Goal: Task Accomplishment & Management: Complete application form

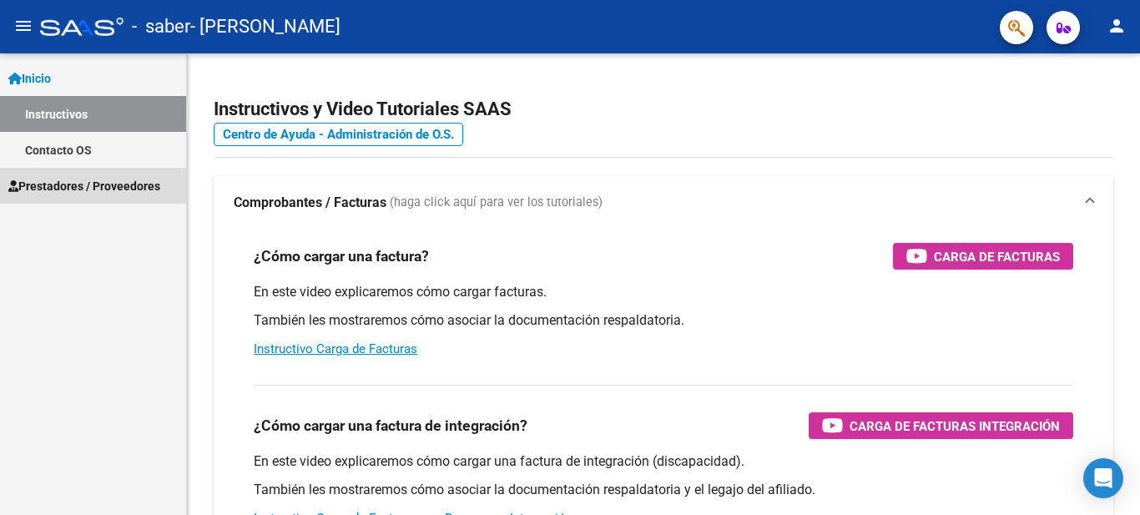
click at [44, 181] on span "Prestadores / Proveedores" at bounding box center [84, 186] width 152 height 18
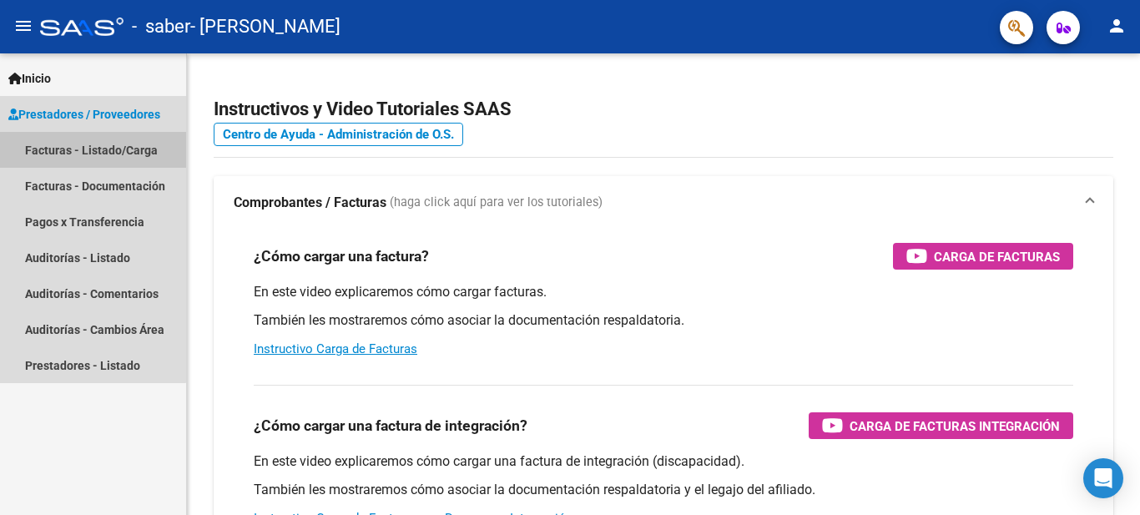
click at [43, 139] on link "Facturas - Listado/Carga" at bounding box center [93, 150] width 186 height 36
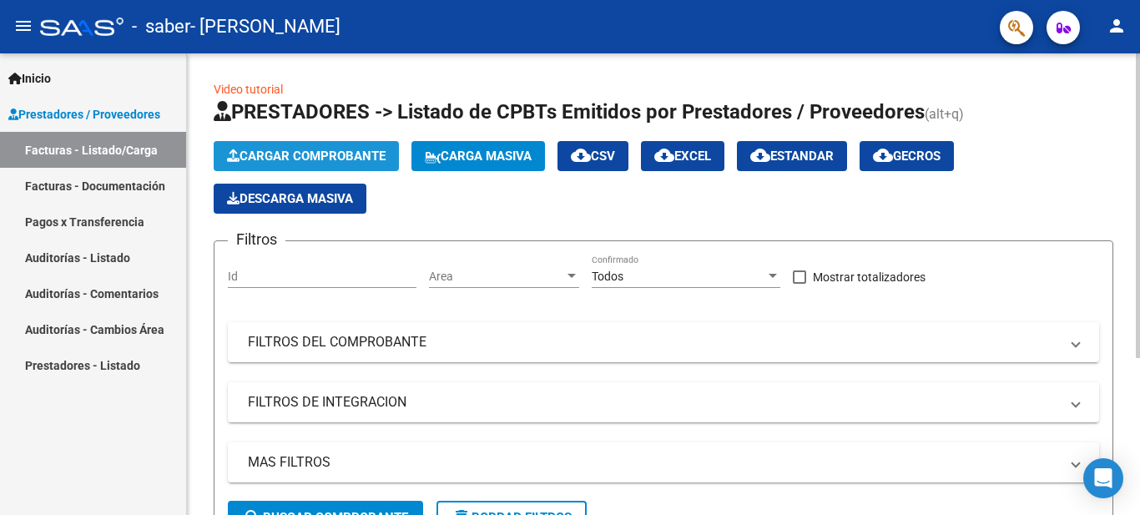
click at [287, 157] on span "Cargar Comprobante" at bounding box center [306, 156] width 159 height 15
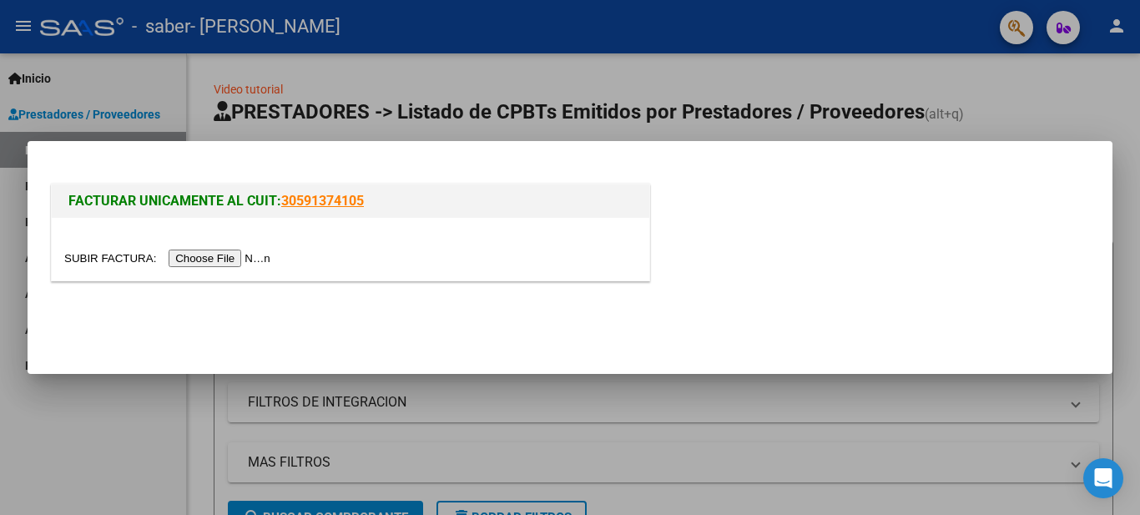
click at [212, 259] on input "file" at bounding box center [169, 259] width 211 height 18
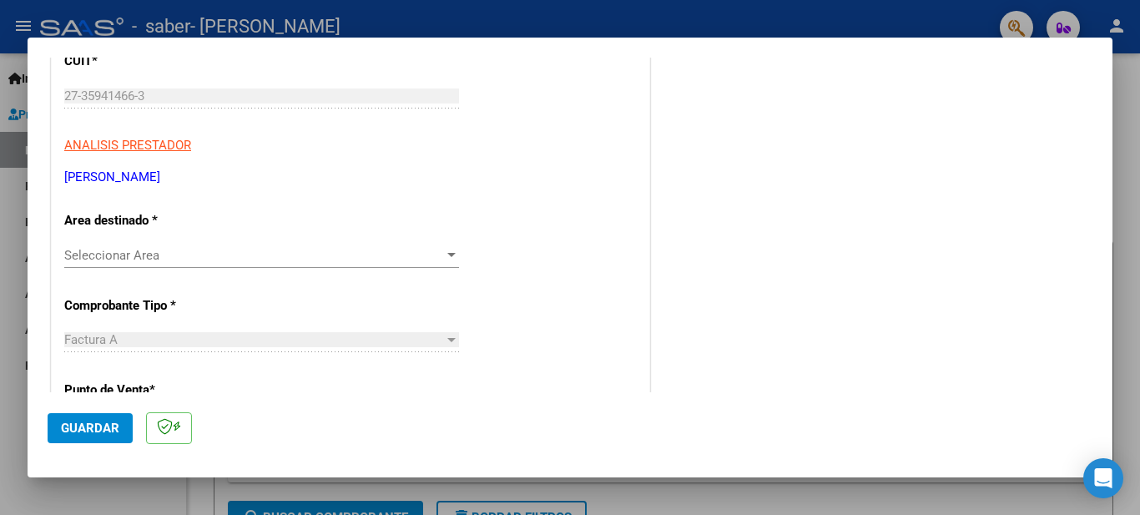
scroll to position [334, 0]
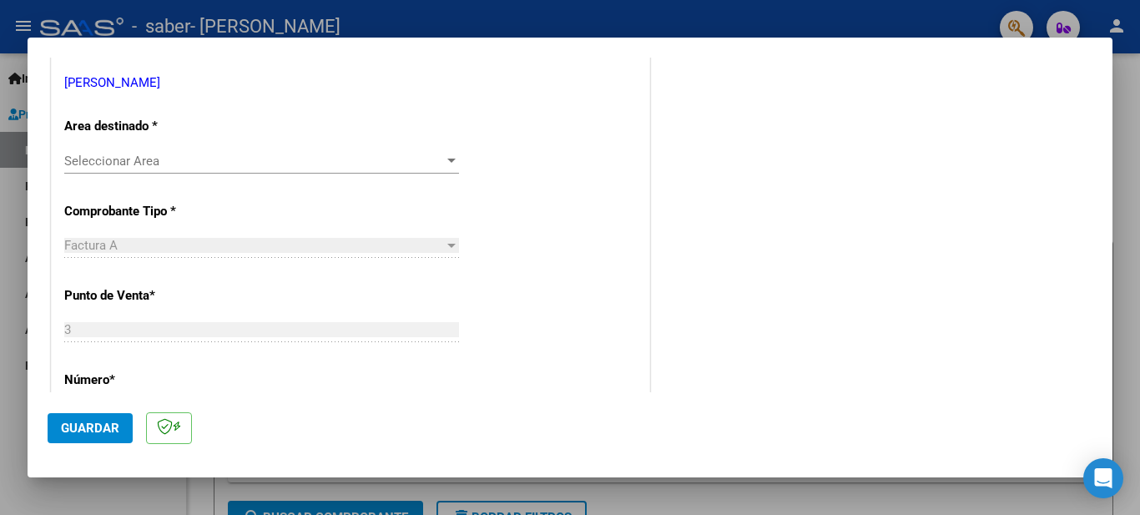
click at [437, 154] on span "Seleccionar Area" at bounding box center [254, 161] width 380 height 15
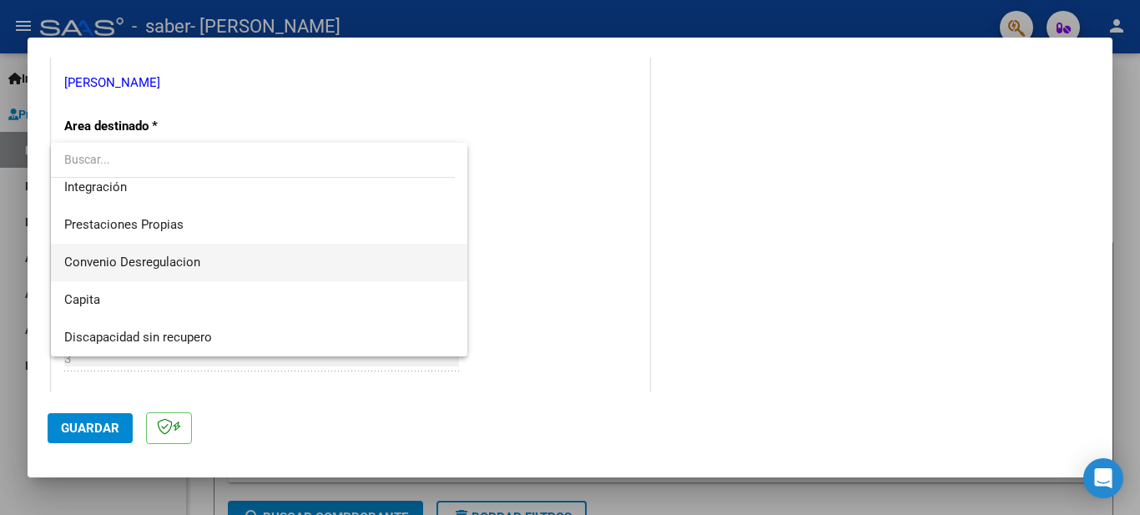
scroll to position [41, 0]
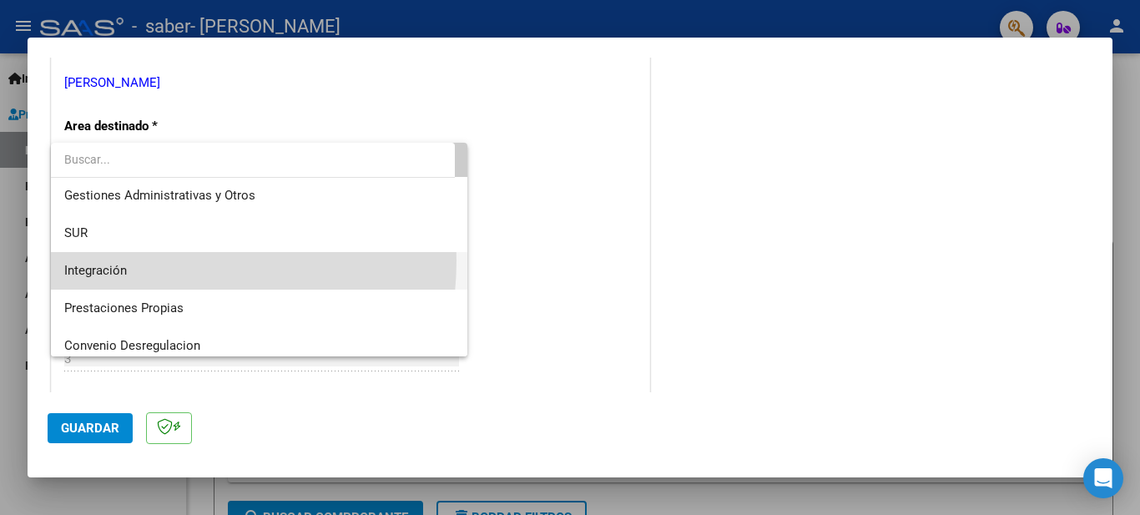
click at [129, 260] on span "Integración" at bounding box center [259, 271] width 390 height 38
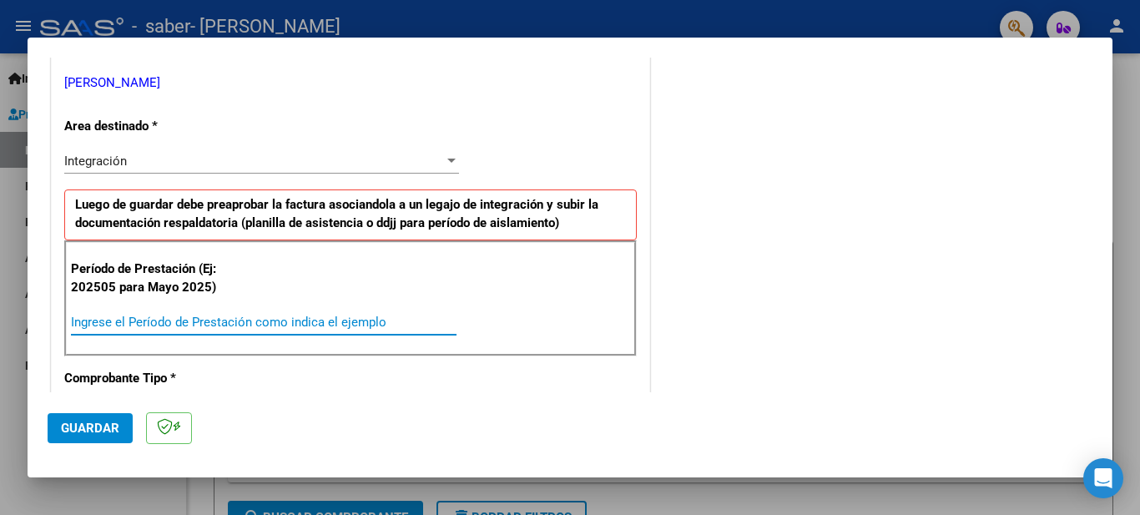
click at [197, 320] on input "Ingrese el Período de Prestación como indica el ejemplo" at bounding box center [264, 322] width 386 height 15
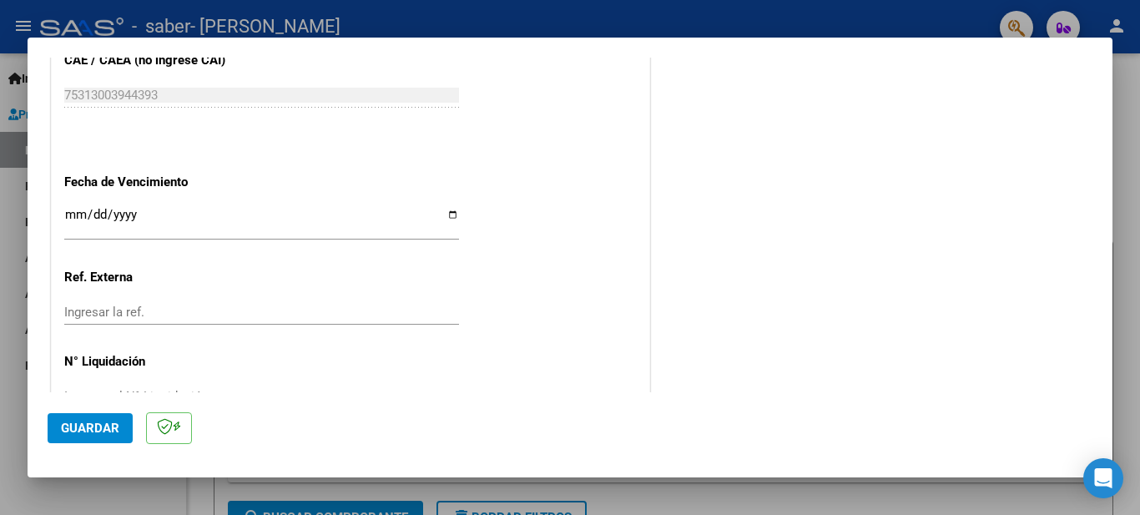
scroll to position [1134, 0]
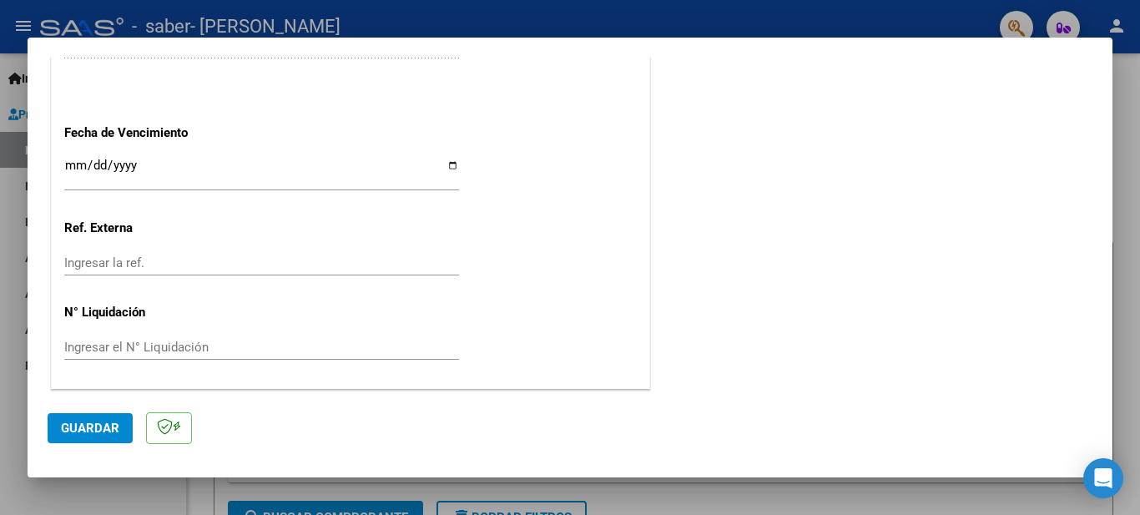
type input "202507"
click at [446, 164] on input "Ingresar la fecha" at bounding box center [261, 172] width 395 height 27
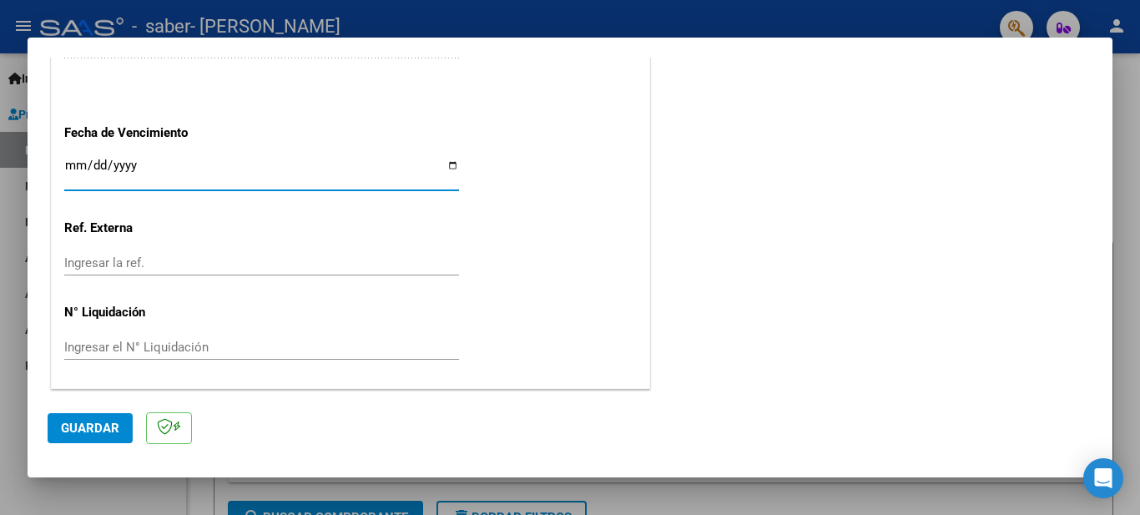
type input "[DATE]"
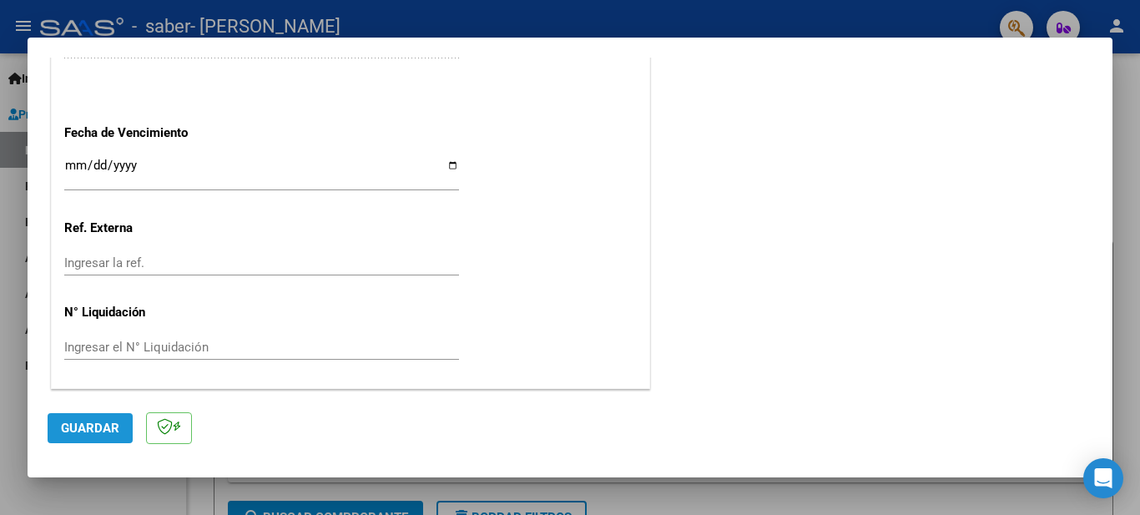
click at [111, 421] on span "Guardar" at bounding box center [90, 428] width 58 height 15
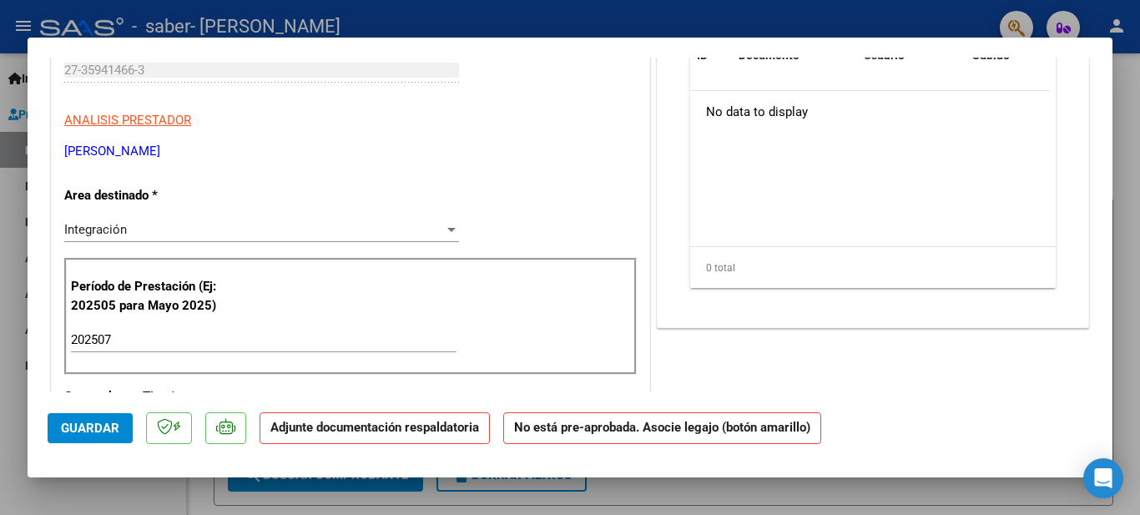
scroll to position [0, 0]
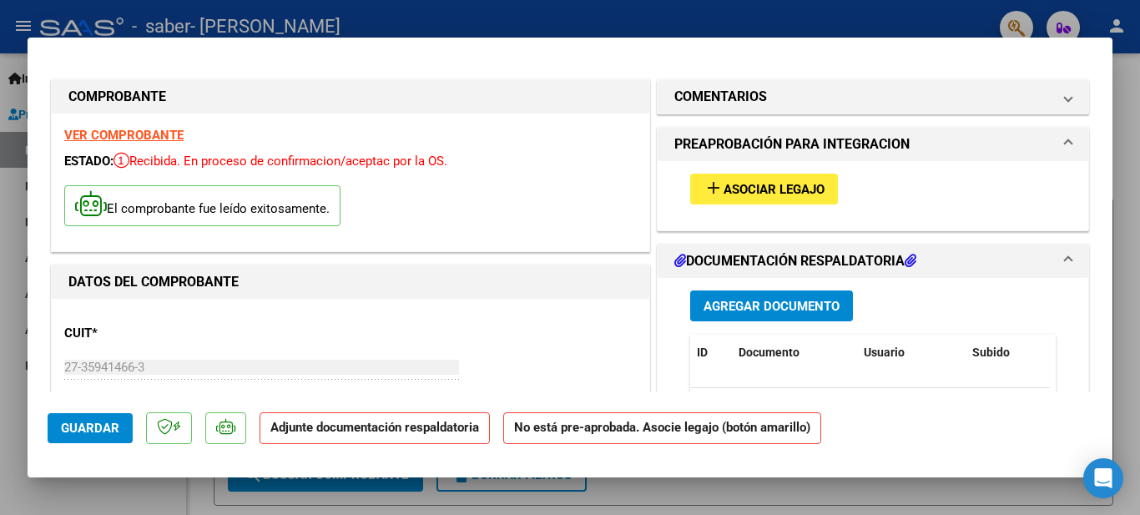
click at [749, 300] on span "Agregar Documento" at bounding box center [771, 306] width 136 height 15
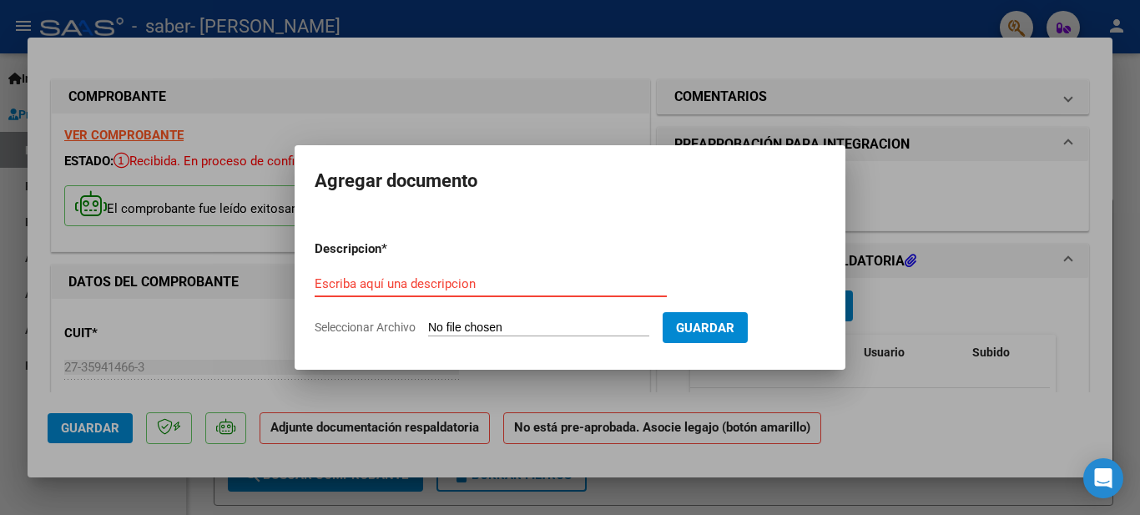
click at [444, 280] on input "Escriba aquí una descripcion" at bounding box center [491, 283] width 352 height 15
click at [452, 327] on input "Seleccionar Archivo" at bounding box center [538, 328] width 221 height 16
type input "C:\fakepath\[GEOGRAPHIC_DATA][PERSON_NAME][DATE].pdf"
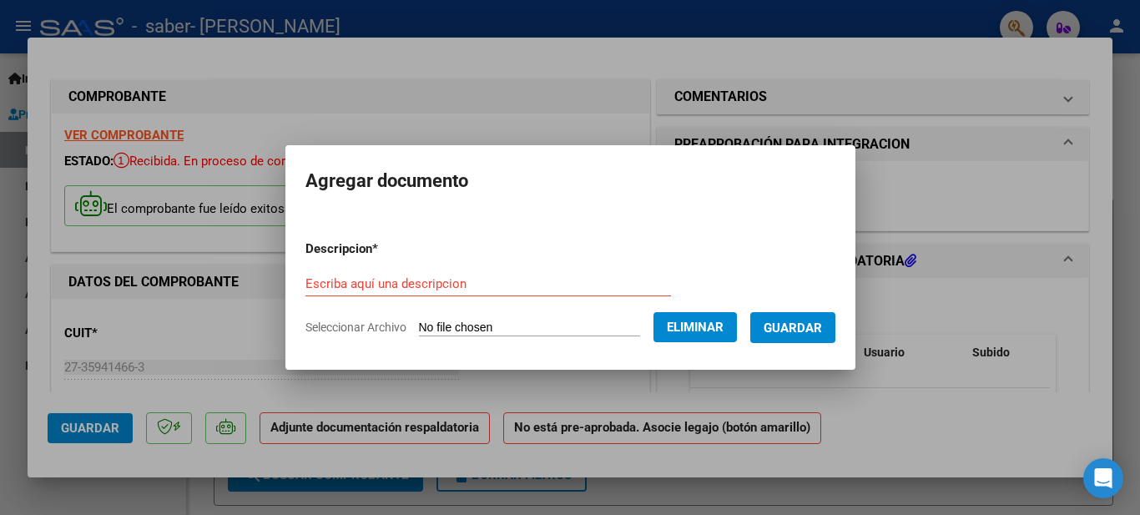
click at [472, 283] on input "Escriba aquí una descripcion" at bounding box center [487, 283] width 365 height 15
type input "asistencia"
click at [779, 325] on span "Guardar" at bounding box center [793, 327] width 58 height 15
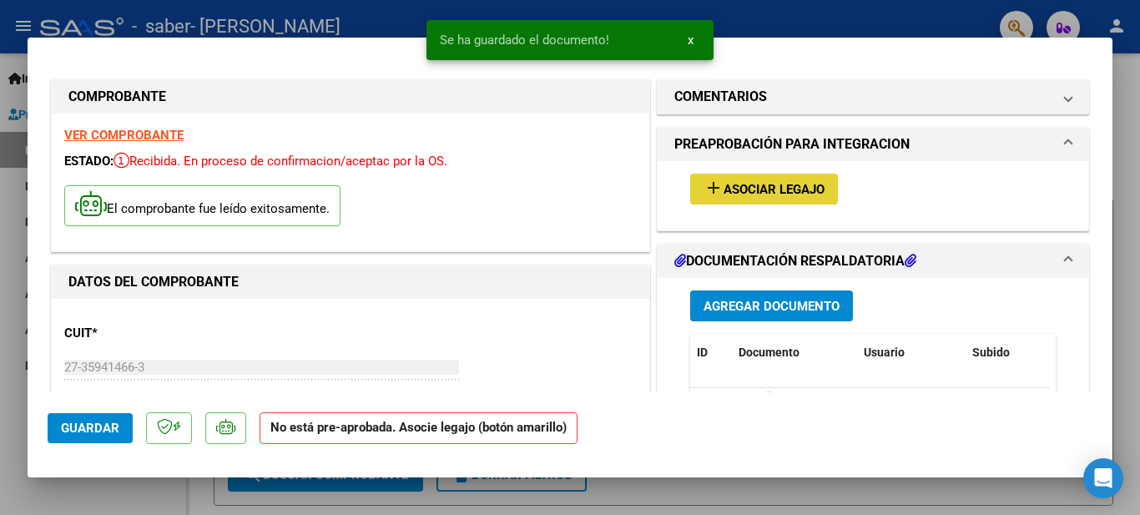
click at [753, 180] on button "add Asociar Legajo" at bounding box center [764, 189] width 148 height 31
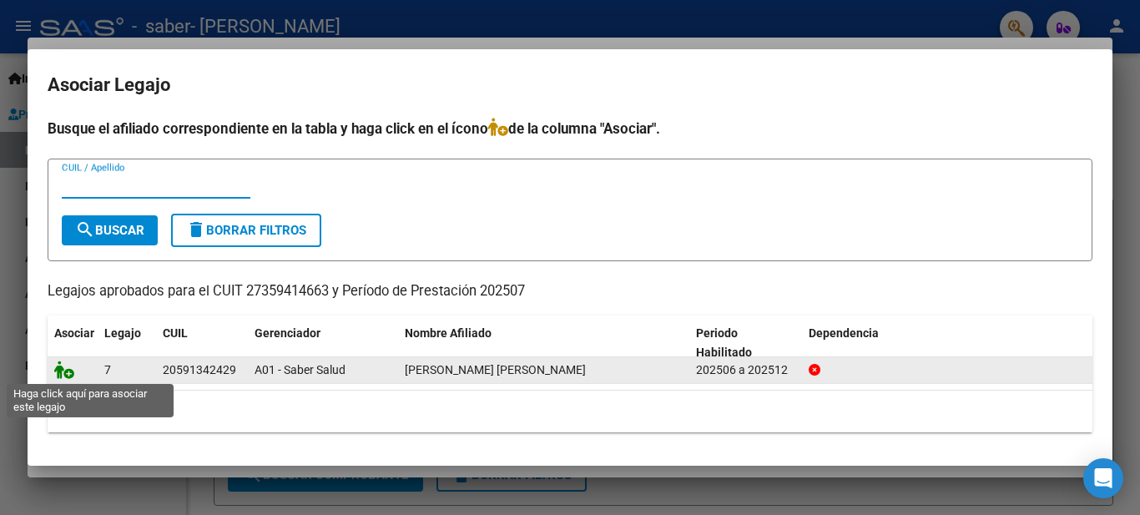
click at [62, 371] on icon at bounding box center [64, 369] width 20 height 18
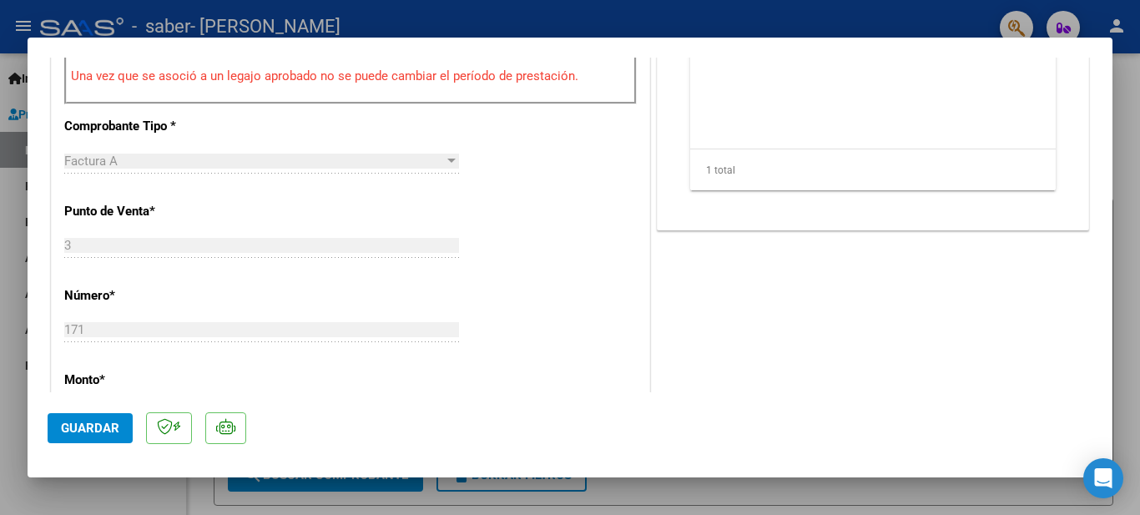
scroll to position [751, 0]
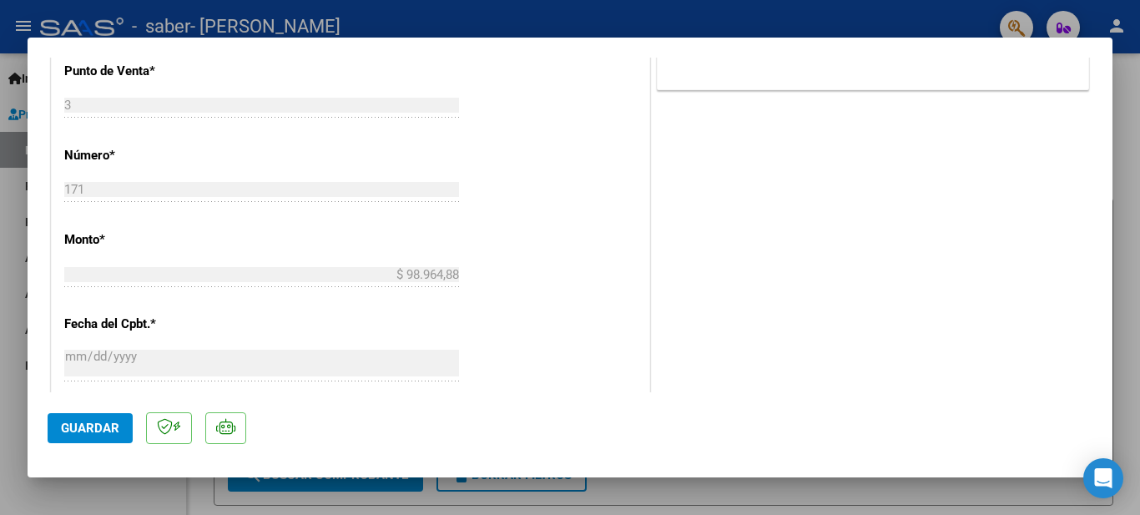
click at [105, 428] on span "Guardar" at bounding box center [90, 428] width 58 height 15
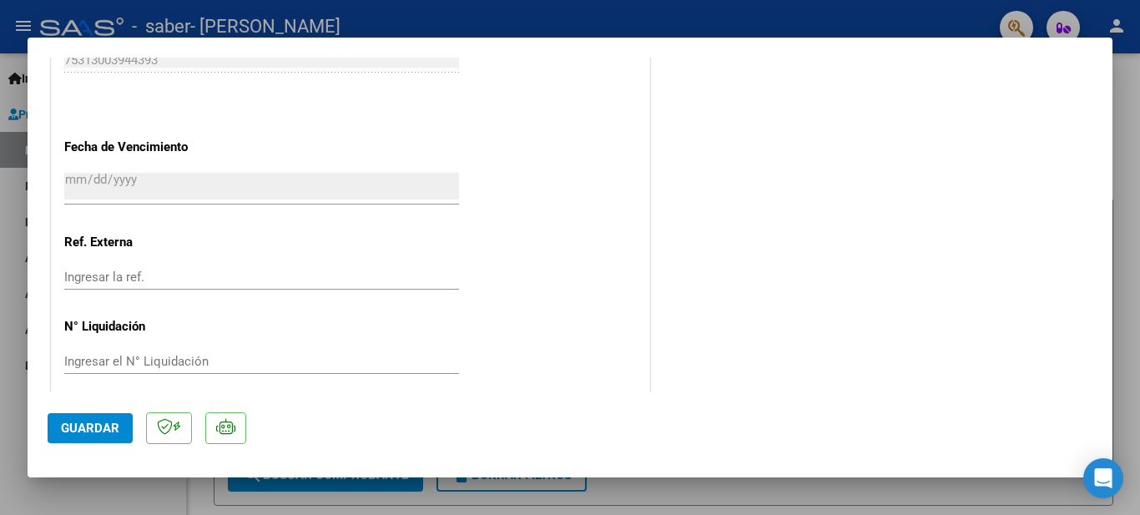
scroll to position [1159, 0]
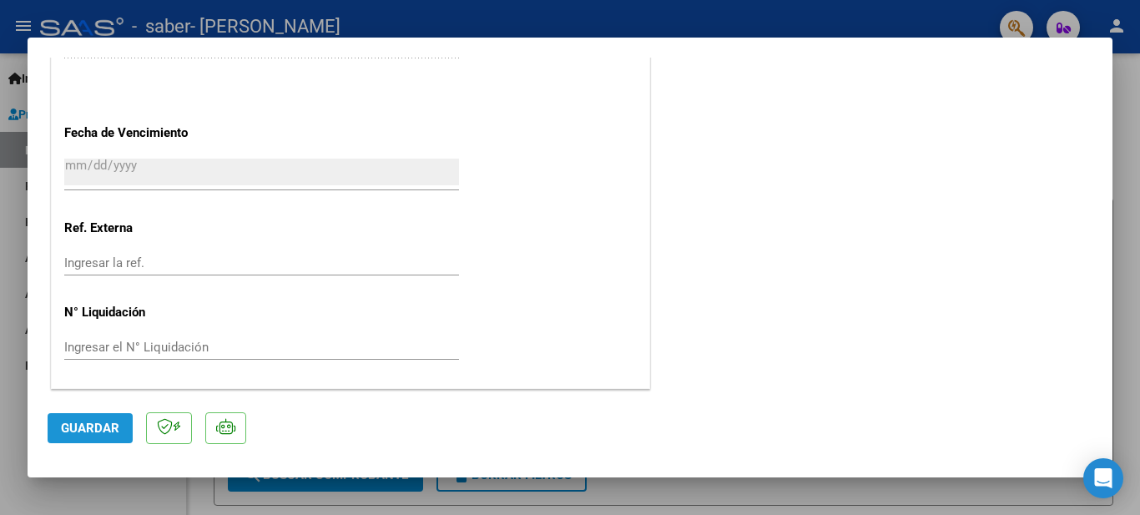
click at [94, 426] on span "Guardar" at bounding box center [90, 428] width 58 height 15
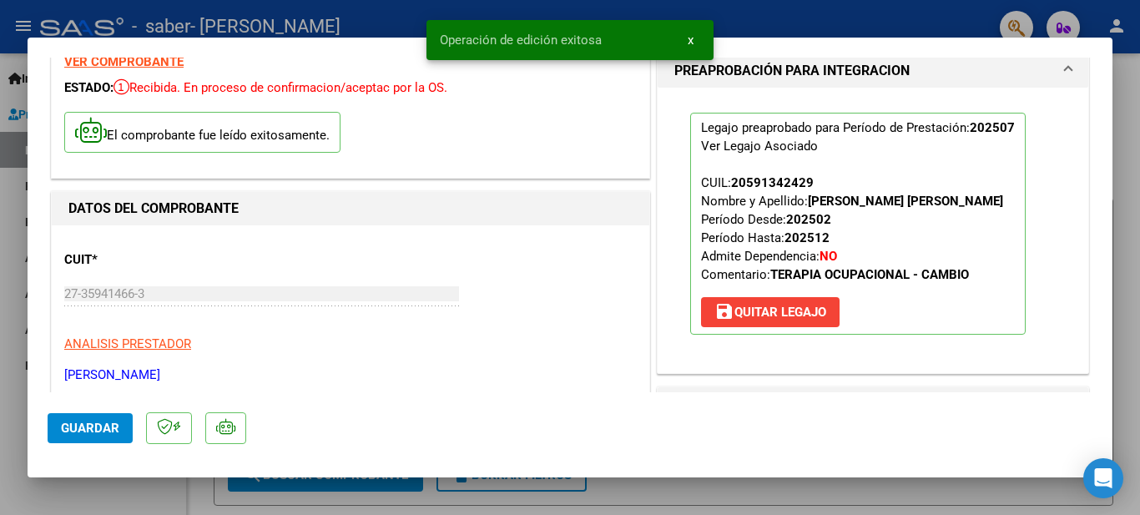
scroll to position [0, 0]
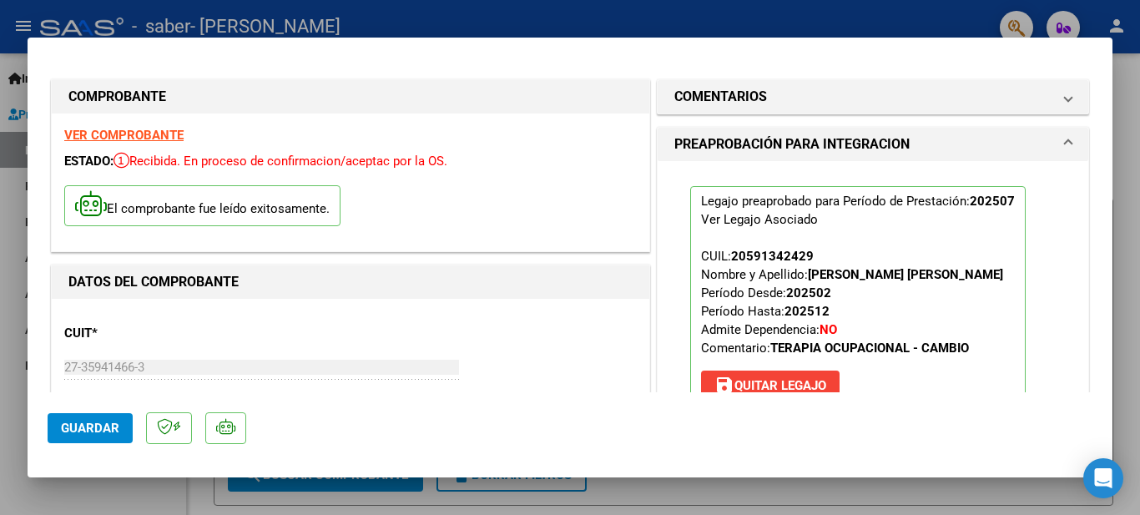
click at [1128, 262] on div at bounding box center [570, 257] width 1140 height 515
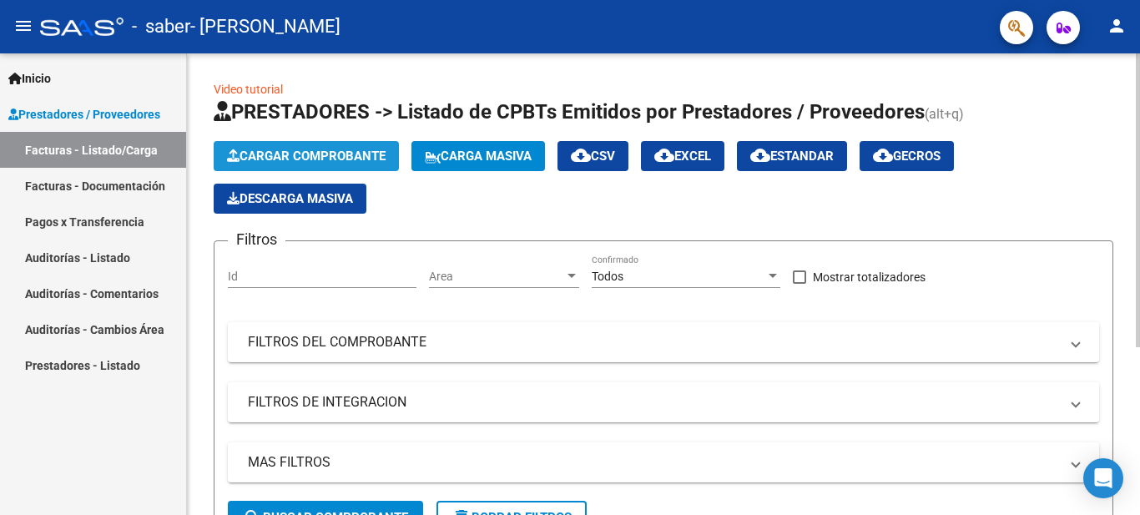
click at [324, 150] on span "Cargar Comprobante" at bounding box center [306, 156] width 159 height 15
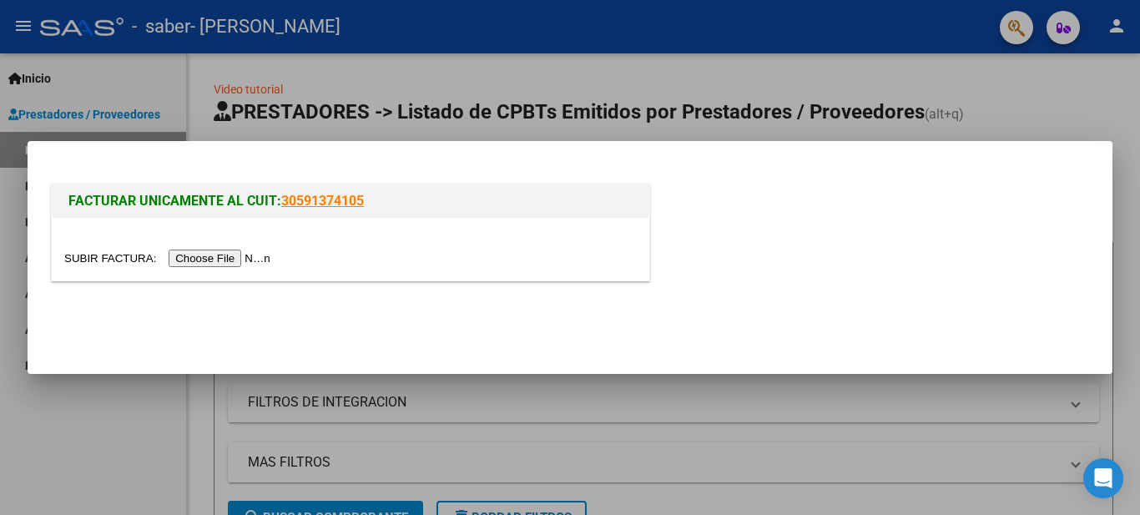
click at [200, 259] on input "file" at bounding box center [169, 259] width 211 height 18
click at [178, 258] on input "file" at bounding box center [169, 259] width 211 height 18
click at [234, 257] on input "file" at bounding box center [169, 259] width 211 height 18
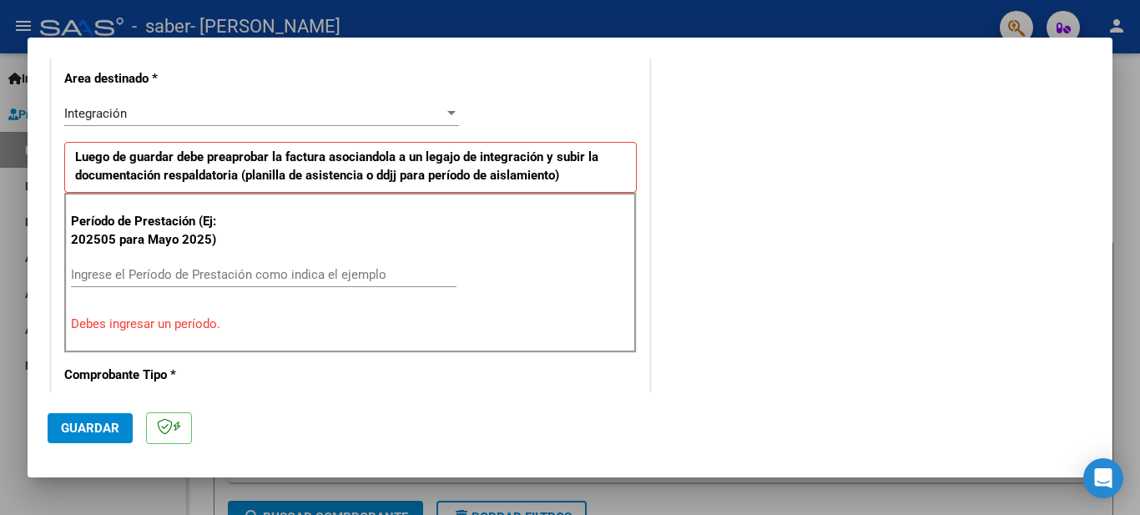
scroll to position [382, 0]
click at [177, 275] on input "Ingrese el Período de Prestación como indica el ejemplo" at bounding box center [264, 273] width 386 height 15
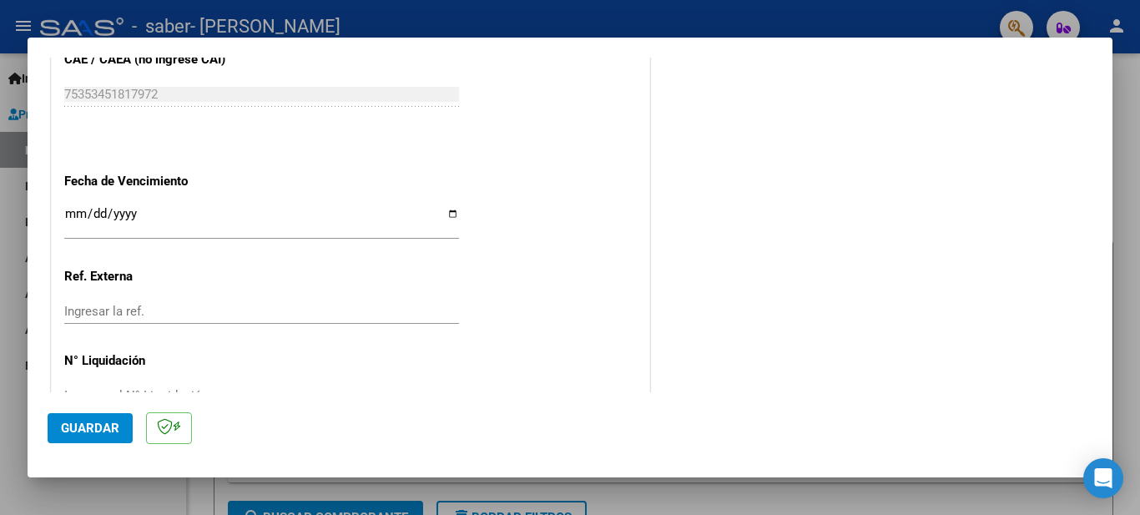
scroll to position [1133, 0]
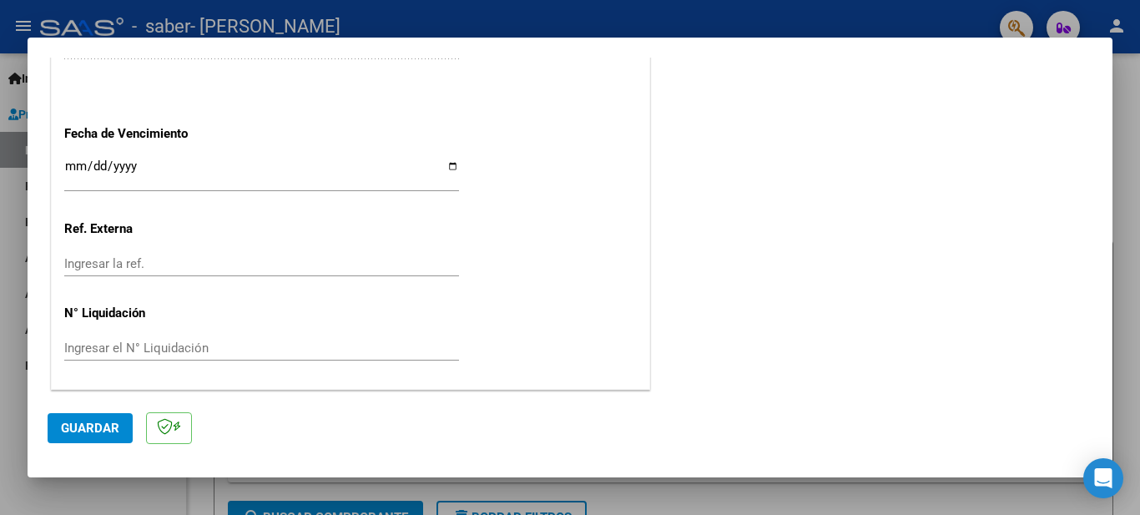
type input "202508"
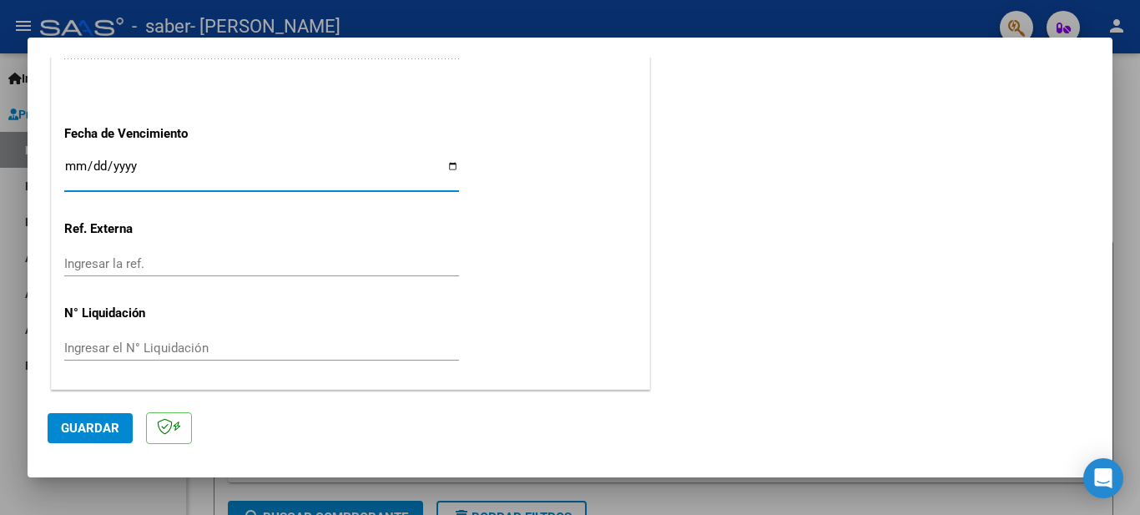
click at [446, 165] on input "Ingresar la fecha" at bounding box center [261, 172] width 395 height 27
type input "[DATE]"
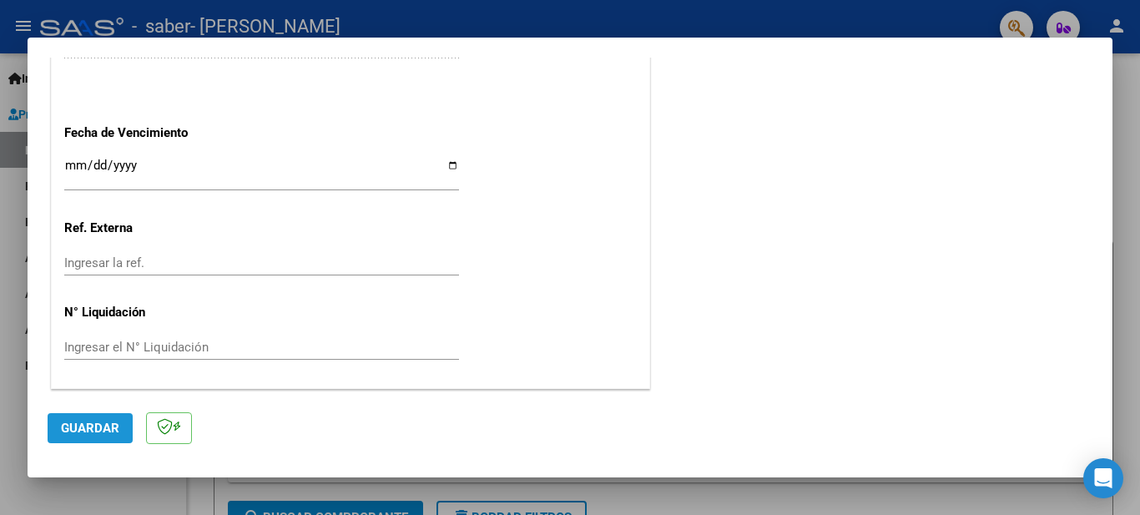
click at [101, 428] on span "Guardar" at bounding box center [90, 428] width 58 height 15
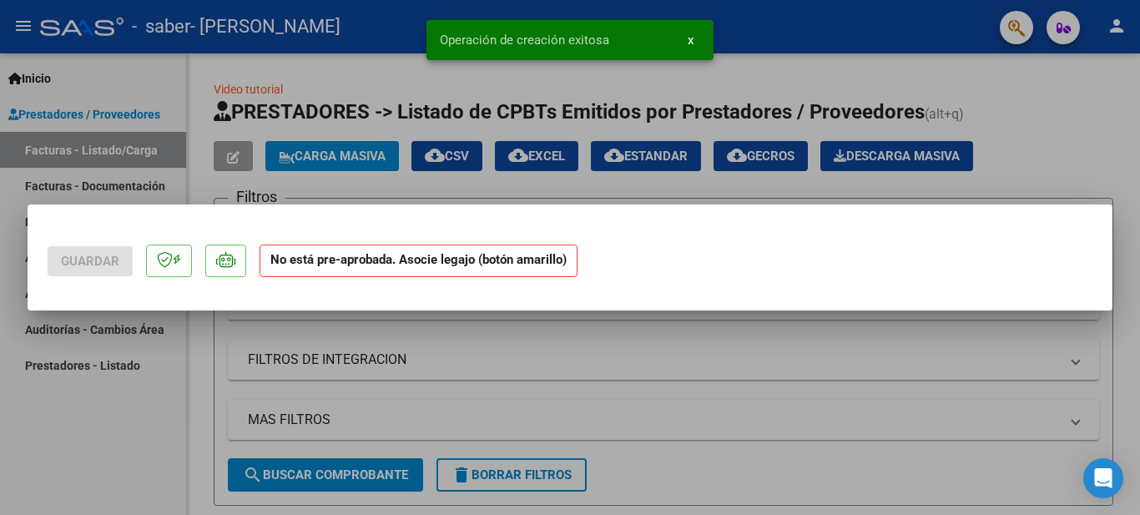
scroll to position [0, 0]
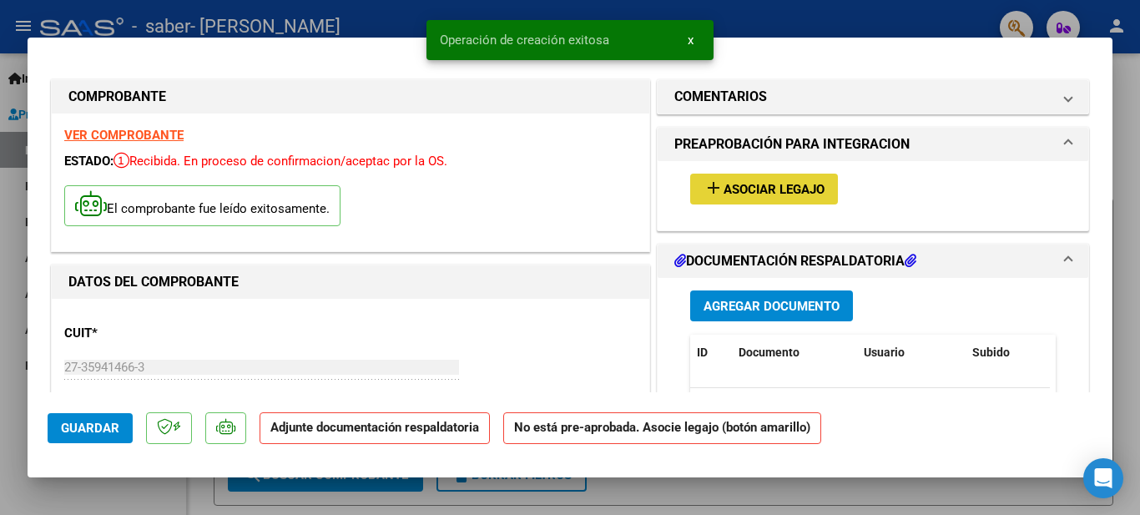
click at [723, 189] on span "Asociar Legajo" at bounding box center [773, 189] width 101 height 15
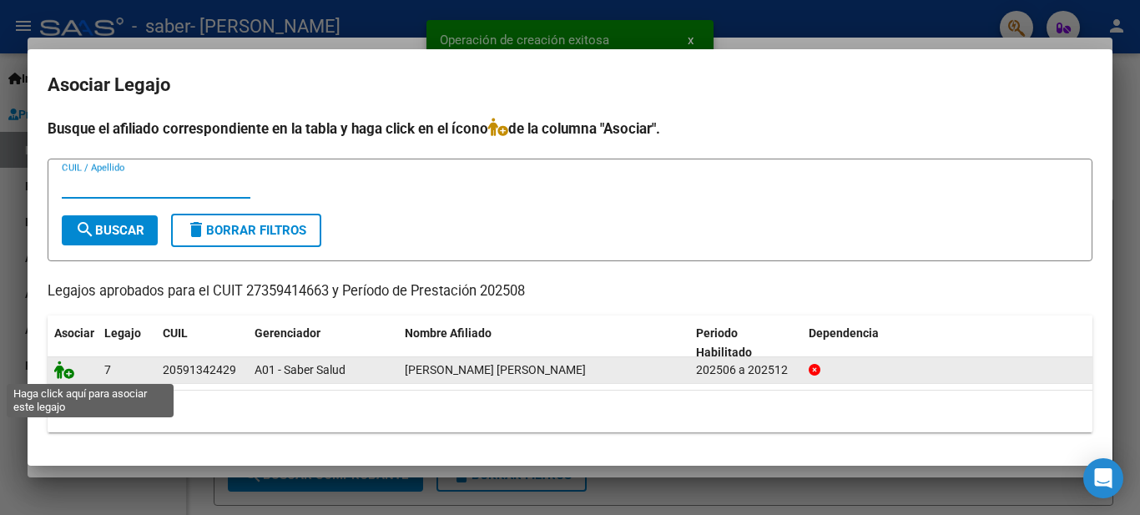
click at [66, 373] on icon at bounding box center [64, 369] width 20 height 18
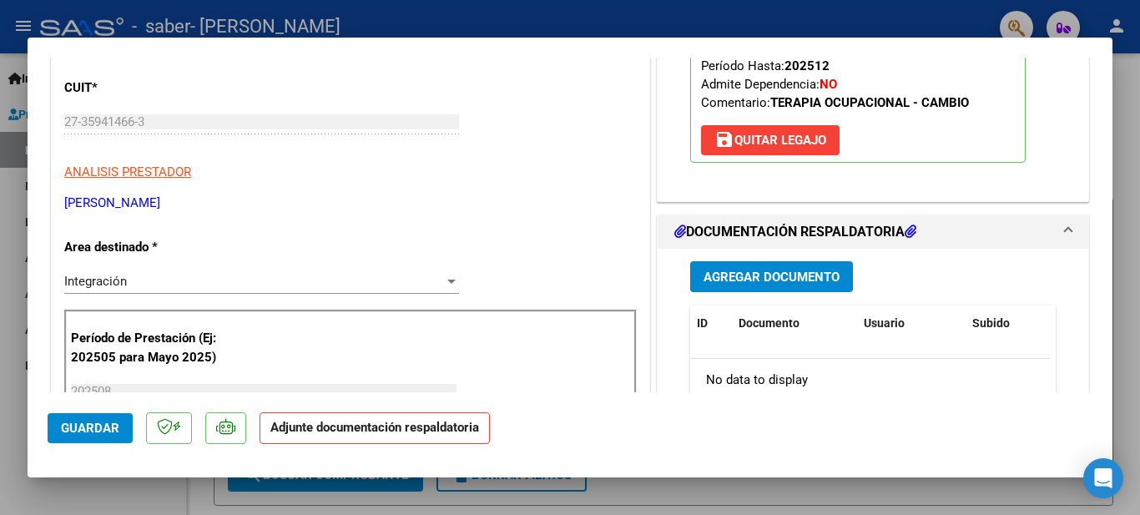
scroll to position [250, 0]
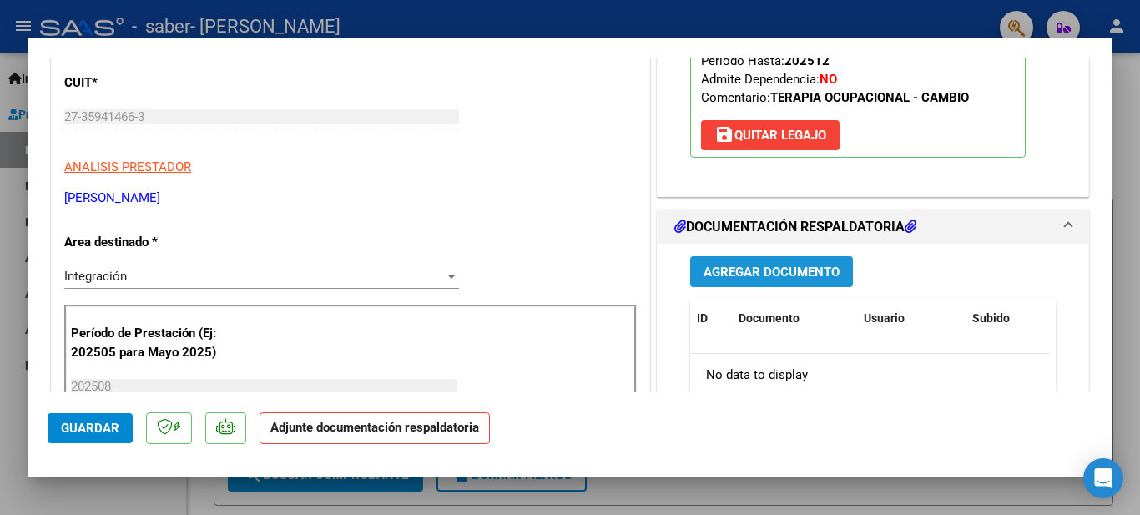
click at [760, 266] on span "Agregar Documento" at bounding box center [771, 272] width 136 height 15
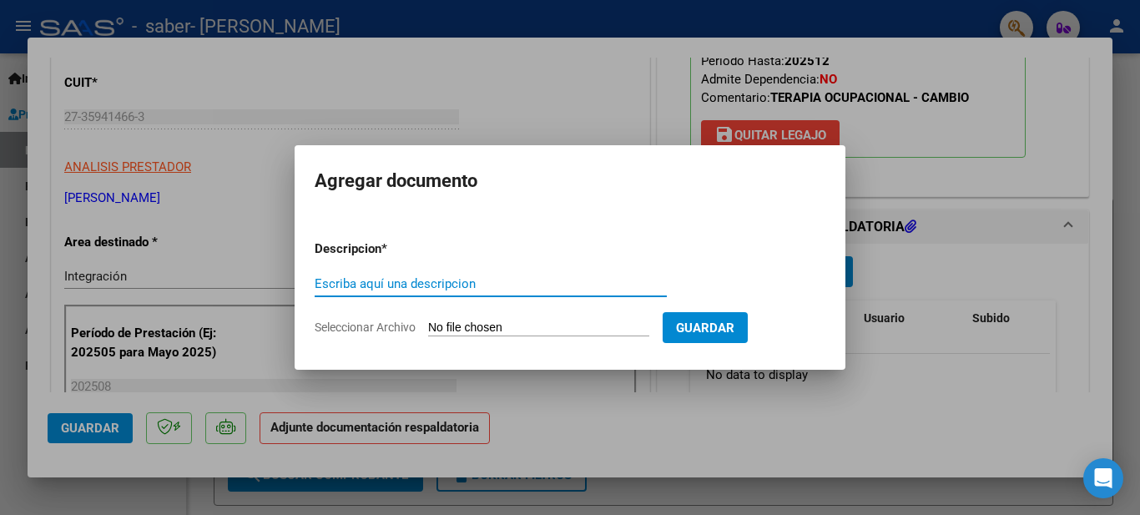
click at [447, 325] on input "Seleccionar Archivo" at bounding box center [538, 328] width 221 height 16
type input "C:\fakepath\[GEOGRAPHIC_DATA] [DATE].pdf"
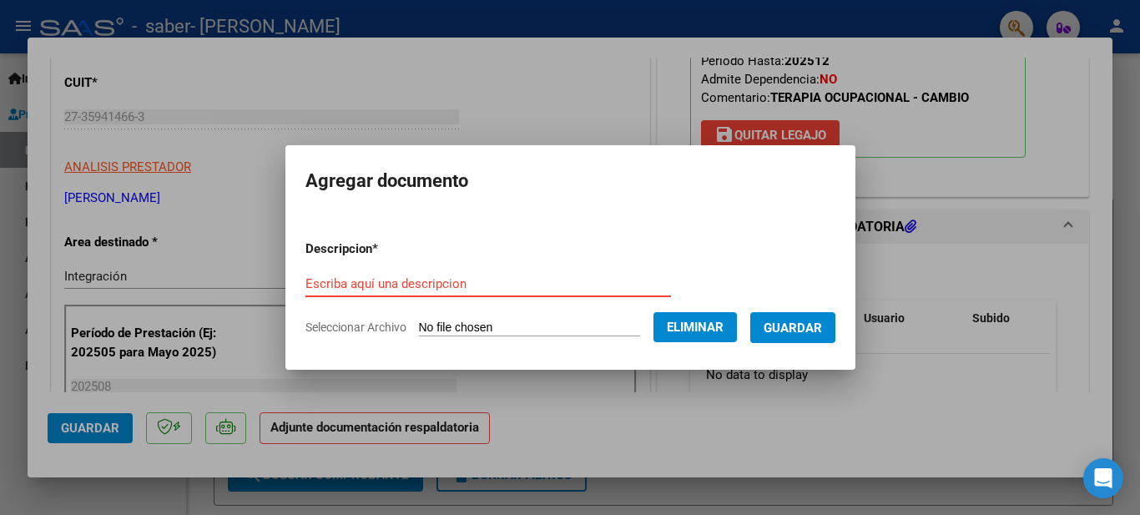
click at [403, 279] on input "Escriba aquí una descripcion" at bounding box center [487, 283] width 365 height 15
type input "asistencia"
click at [792, 318] on button "Guardar" at bounding box center [792, 327] width 85 height 31
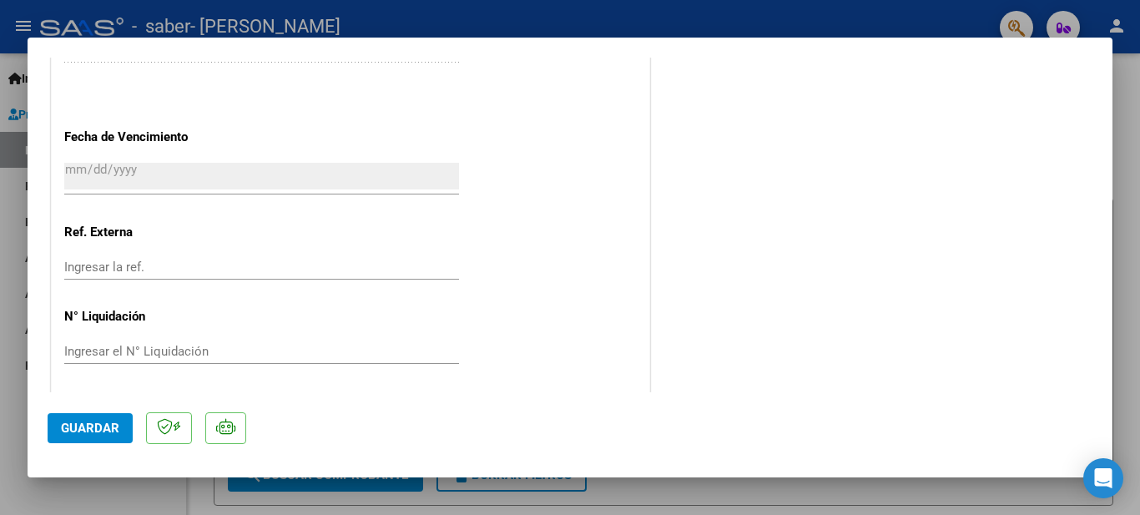
scroll to position [1159, 0]
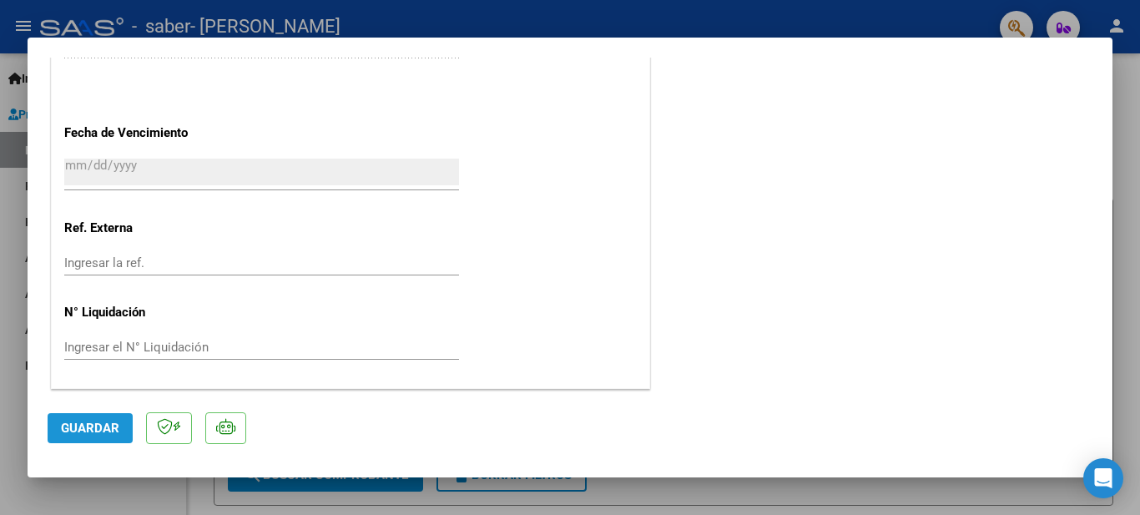
click at [98, 421] on span "Guardar" at bounding box center [90, 428] width 58 height 15
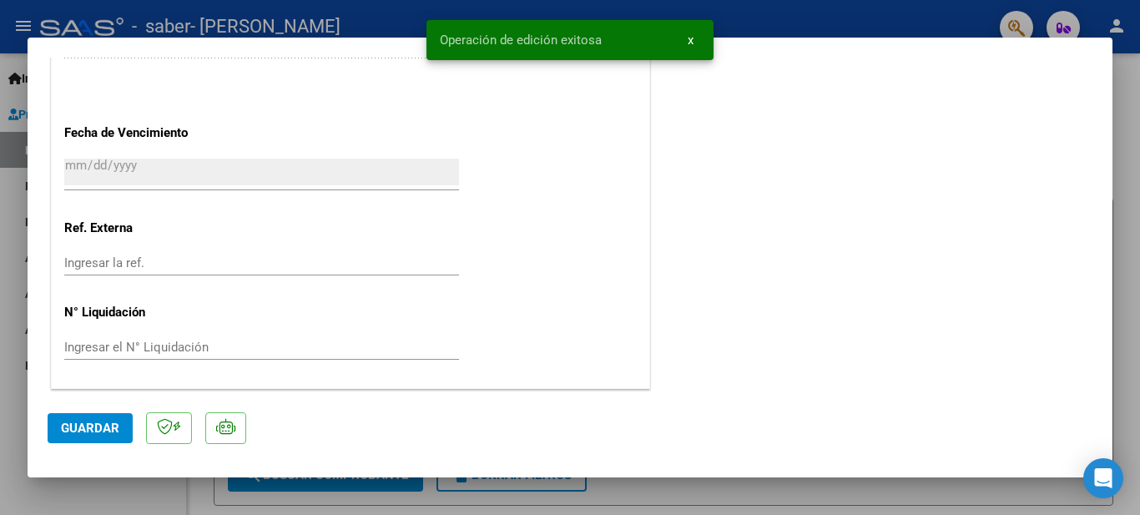
click at [11, 280] on div at bounding box center [570, 257] width 1140 height 515
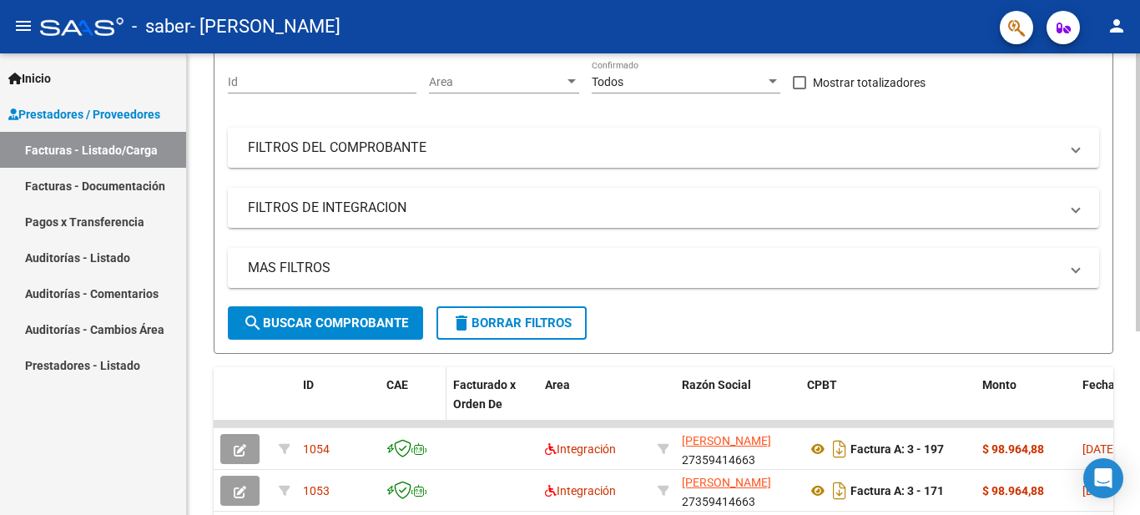
scroll to position [0, 0]
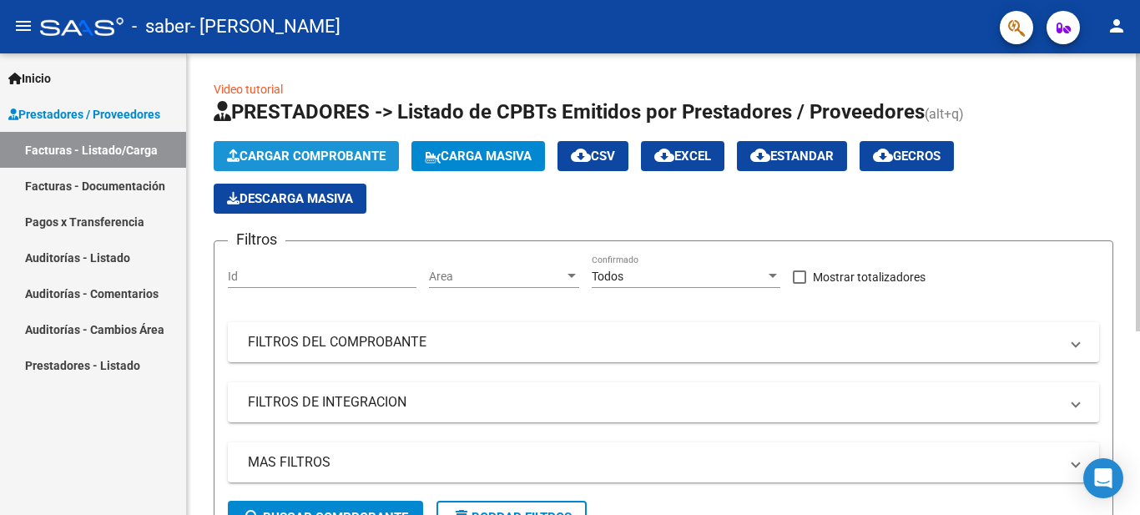
click at [303, 149] on span "Cargar Comprobante" at bounding box center [306, 156] width 159 height 15
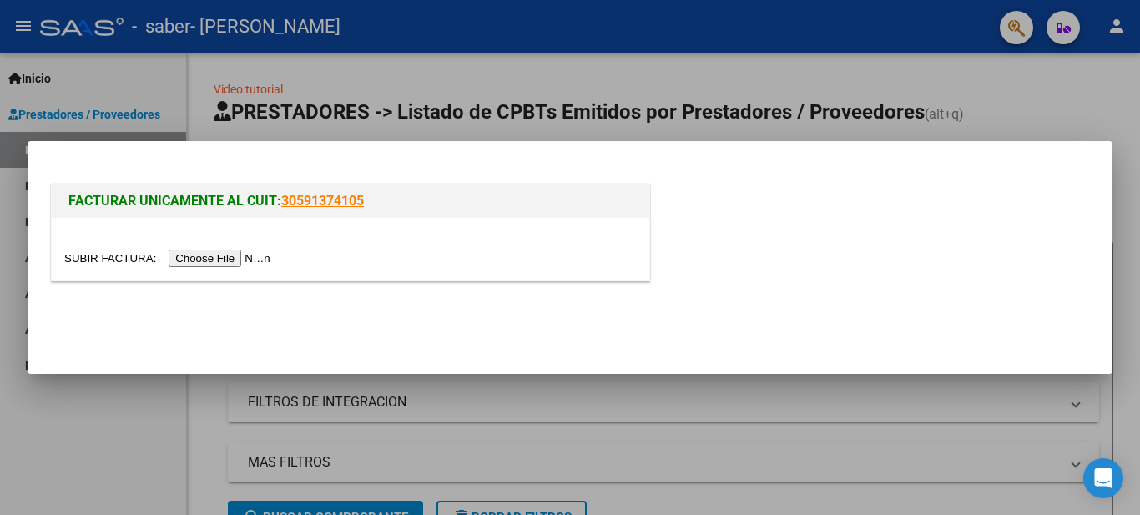
click at [229, 262] on input "file" at bounding box center [169, 259] width 211 height 18
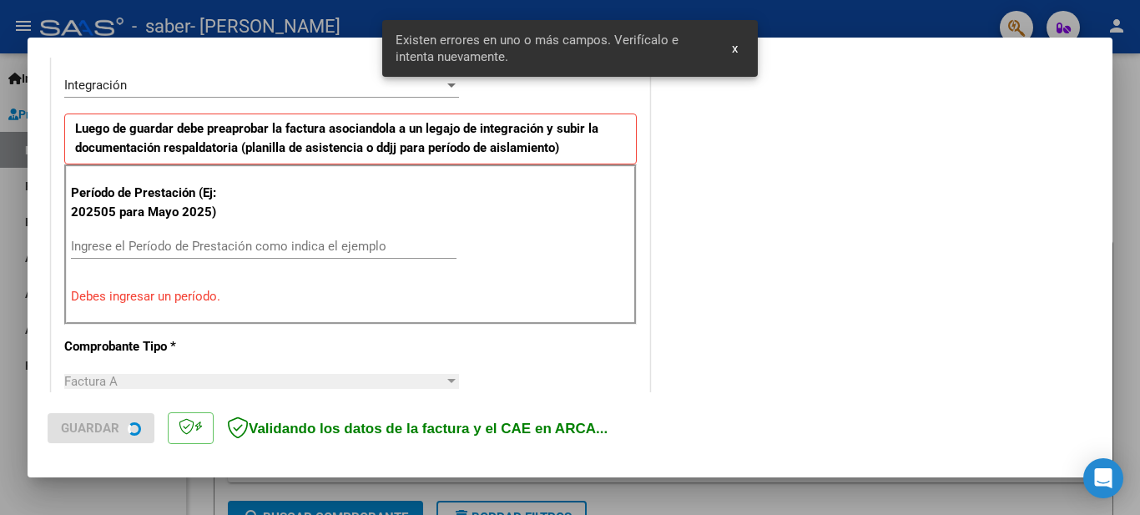
scroll to position [382, 0]
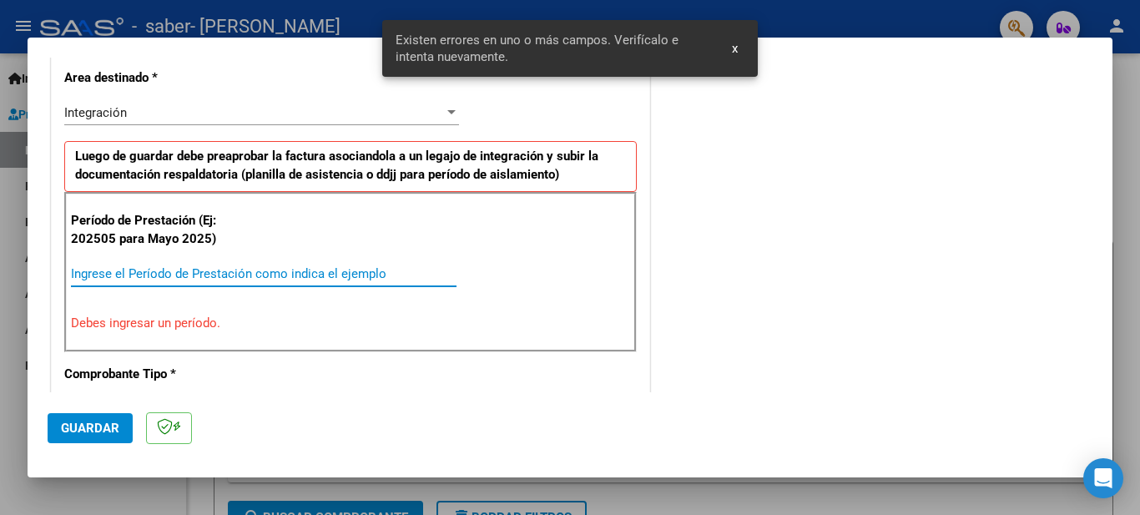
click at [190, 278] on input "Ingrese el Período de Prestación como indica el ejemplo" at bounding box center [264, 273] width 386 height 15
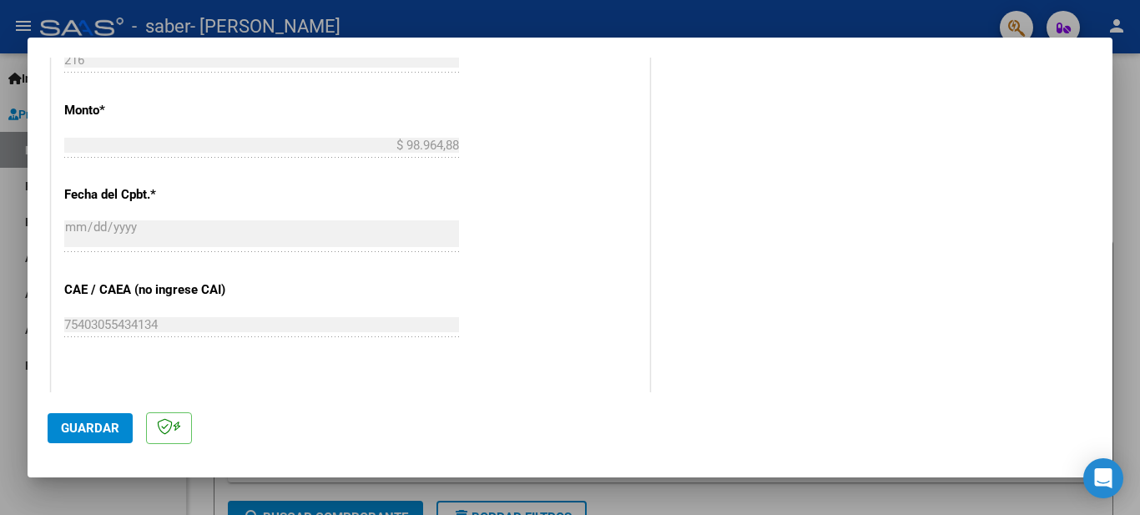
scroll to position [883, 0]
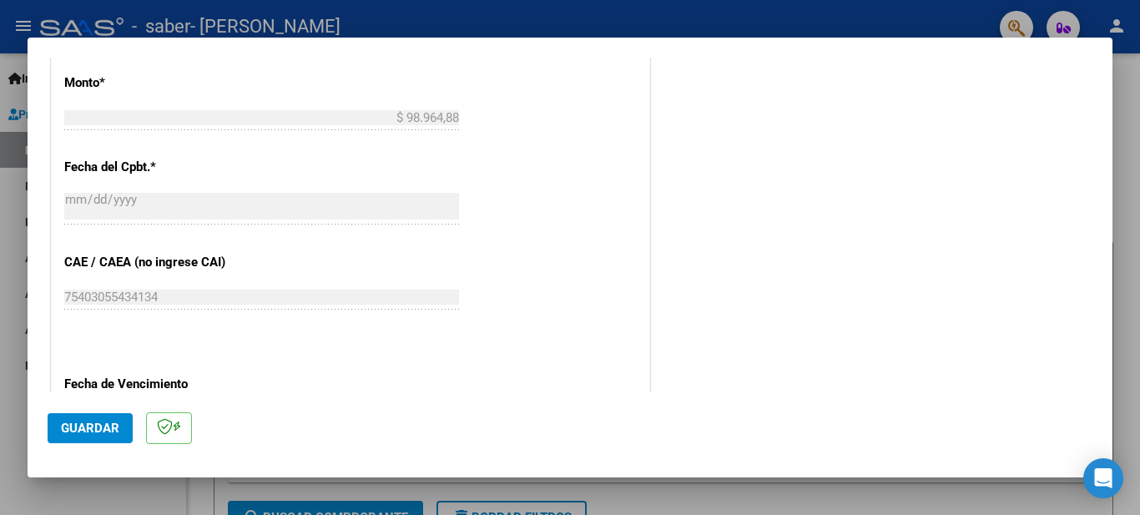
type input "202509"
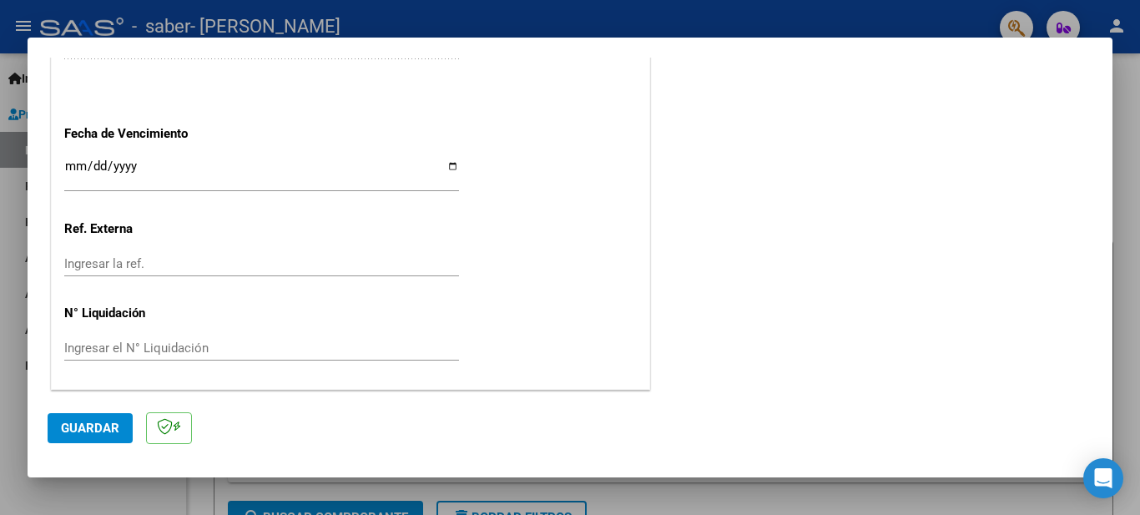
click at [447, 167] on input "Ingresar la fecha" at bounding box center [261, 172] width 395 height 27
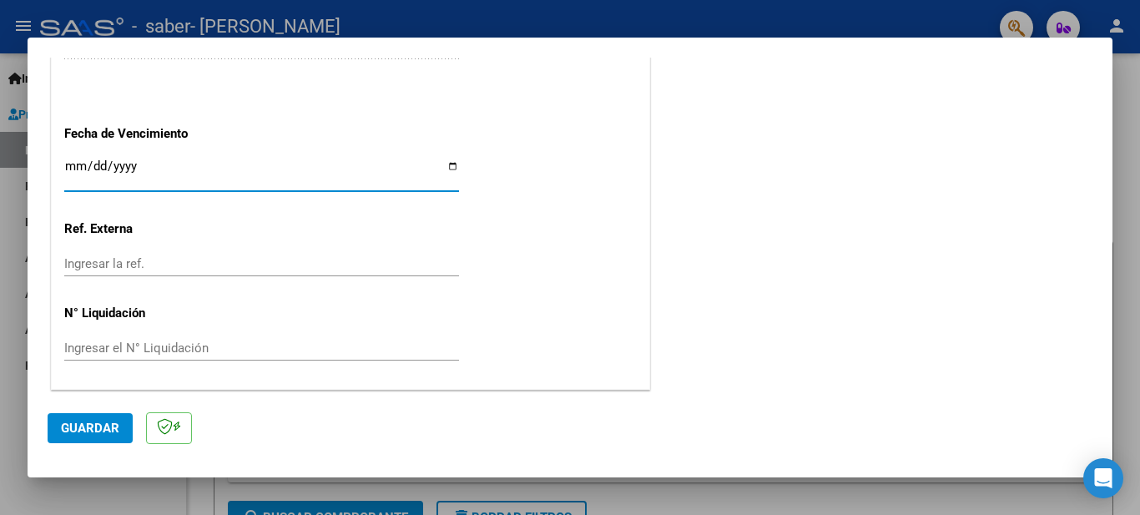
type input "[DATE]"
click at [74, 420] on button "Guardar" at bounding box center [90, 428] width 85 height 30
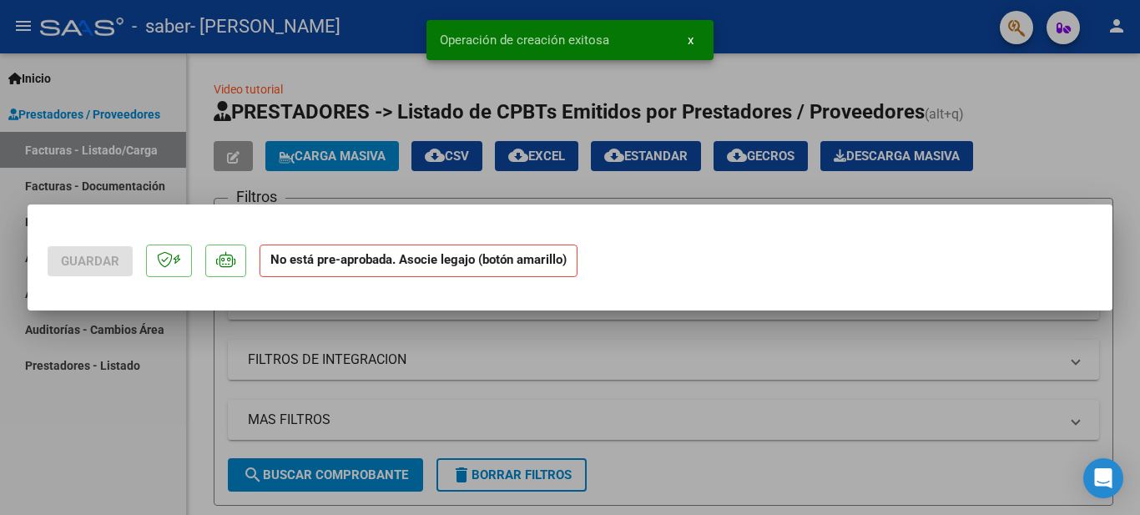
scroll to position [0, 0]
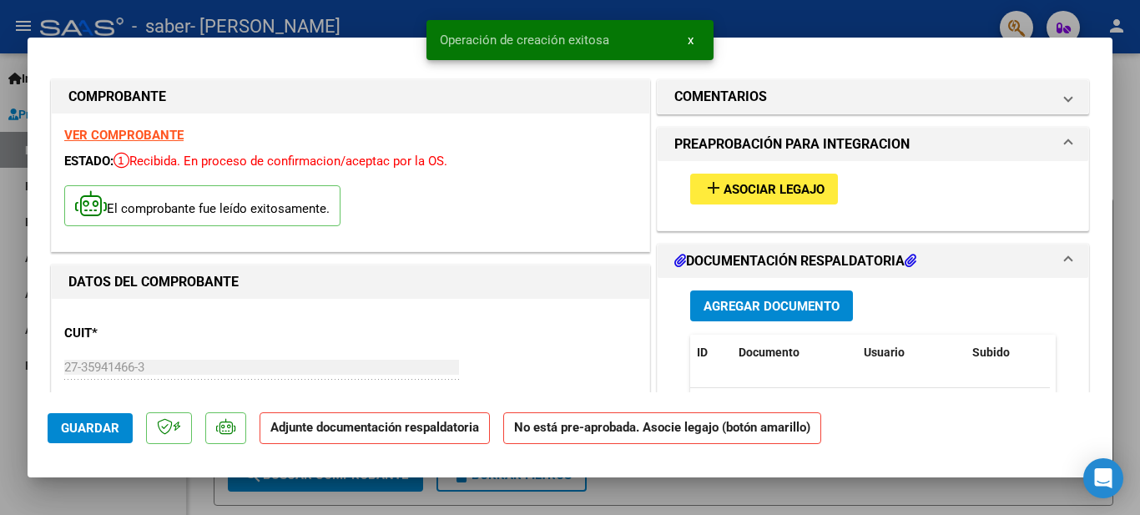
click at [723, 189] on span "Asociar Legajo" at bounding box center [773, 189] width 101 height 15
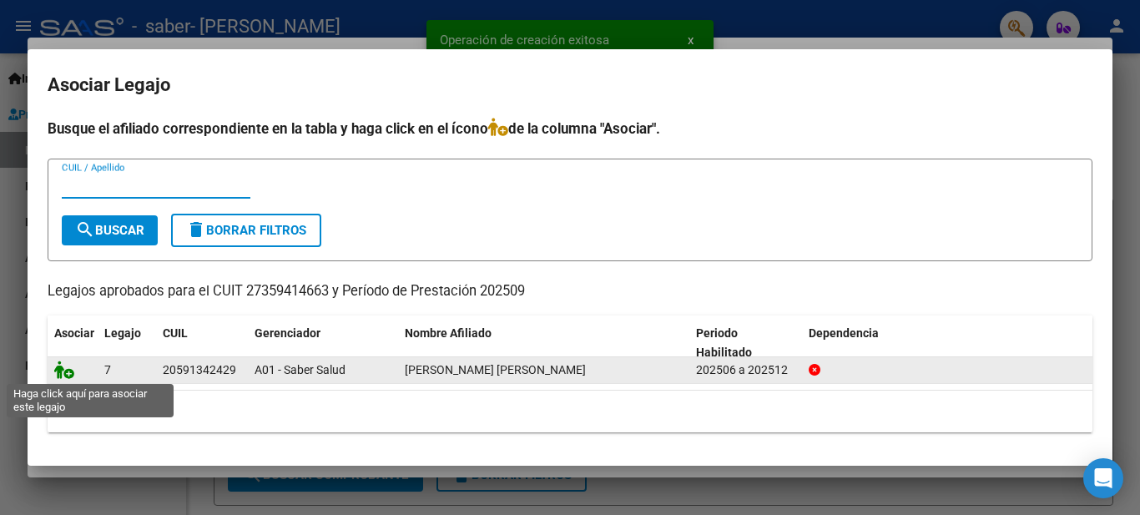
click at [62, 372] on icon at bounding box center [64, 369] width 20 height 18
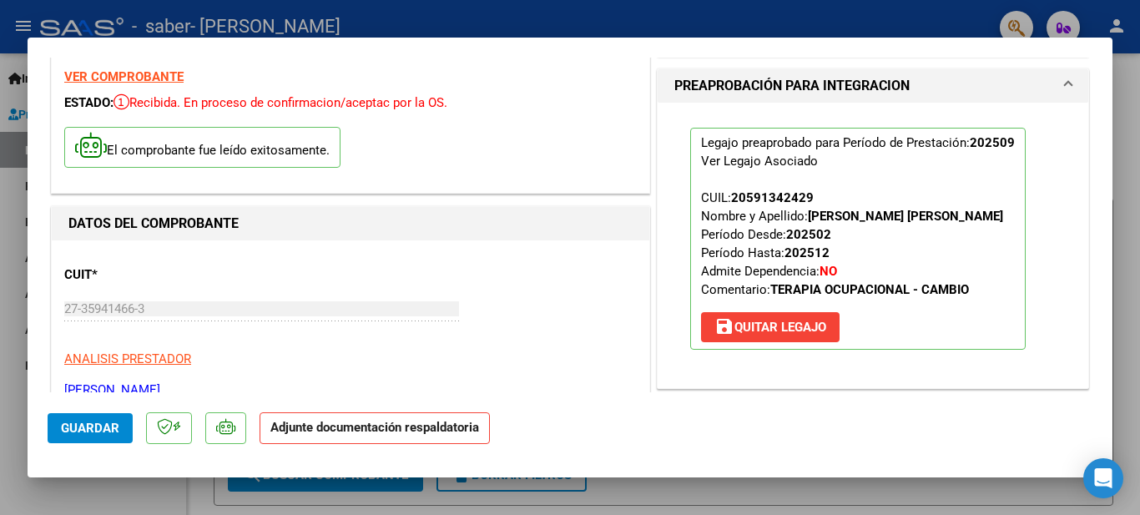
scroll to position [334, 0]
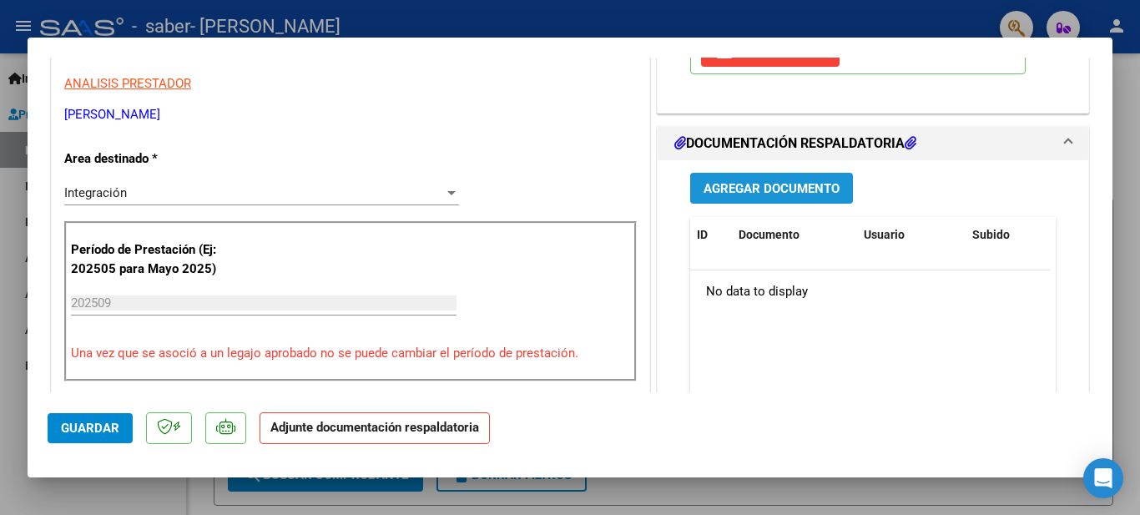
click at [711, 180] on span "Agregar Documento" at bounding box center [771, 187] width 136 height 15
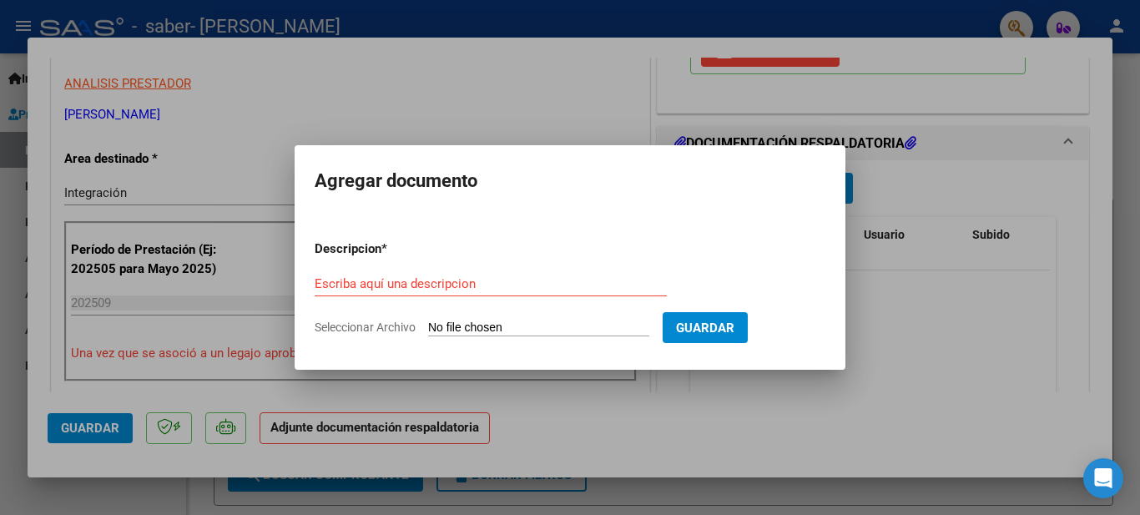
click at [446, 329] on input "Seleccionar Archivo" at bounding box center [538, 328] width 221 height 16
type input "C:\fakepath\[PERSON_NAME] [DATE].pdf"
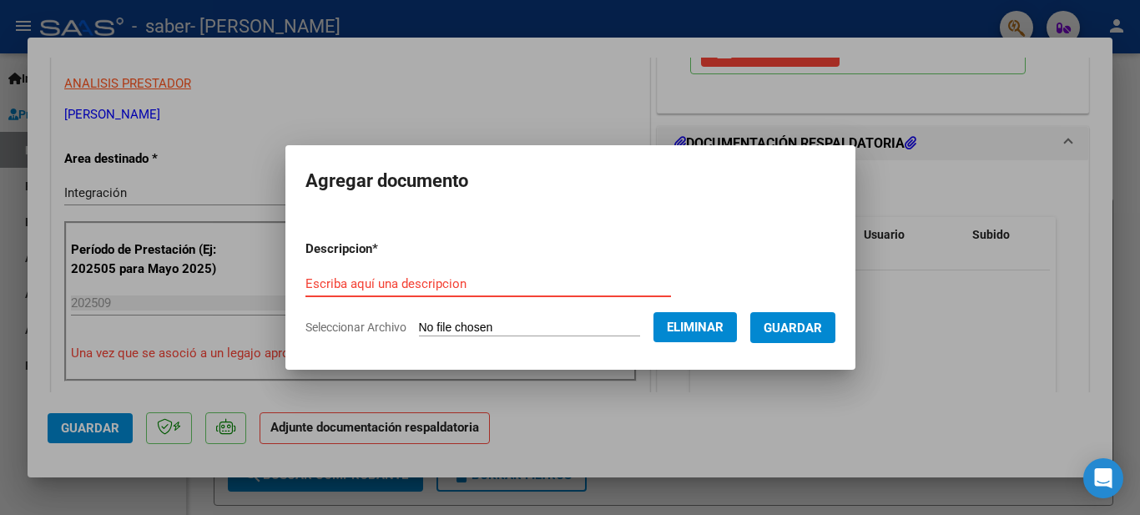
click at [411, 280] on input "Escriba aquí una descripcion" at bounding box center [487, 283] width 365 height 15
type input "s"
type input "asistencia"
click at [812, 325] on span "Guardar" at bounding box center [793, 327] width 58 height 15
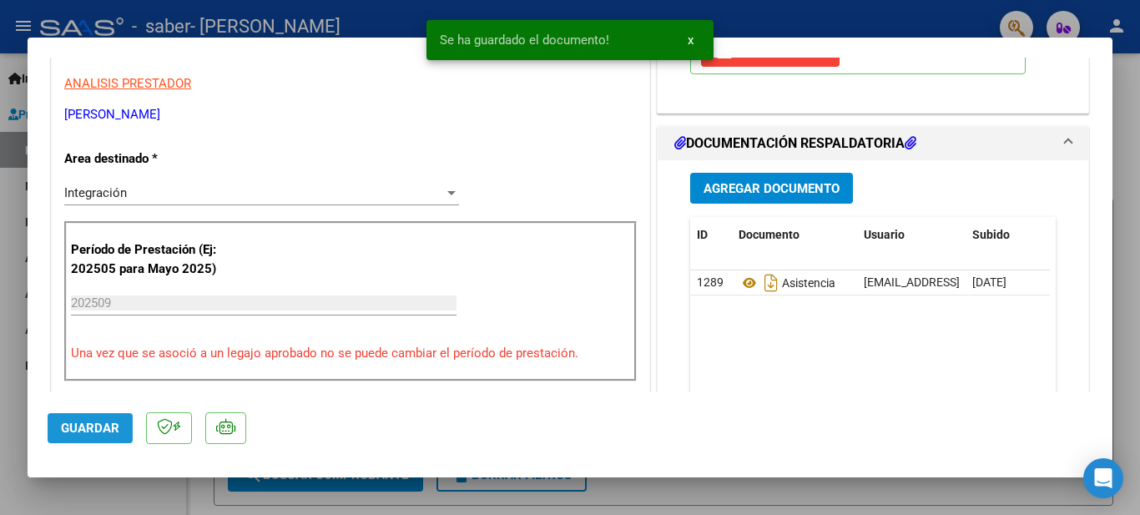
click at [91, 432] on span "Guardar" at bounding box center [90, 428] width 58 height 15
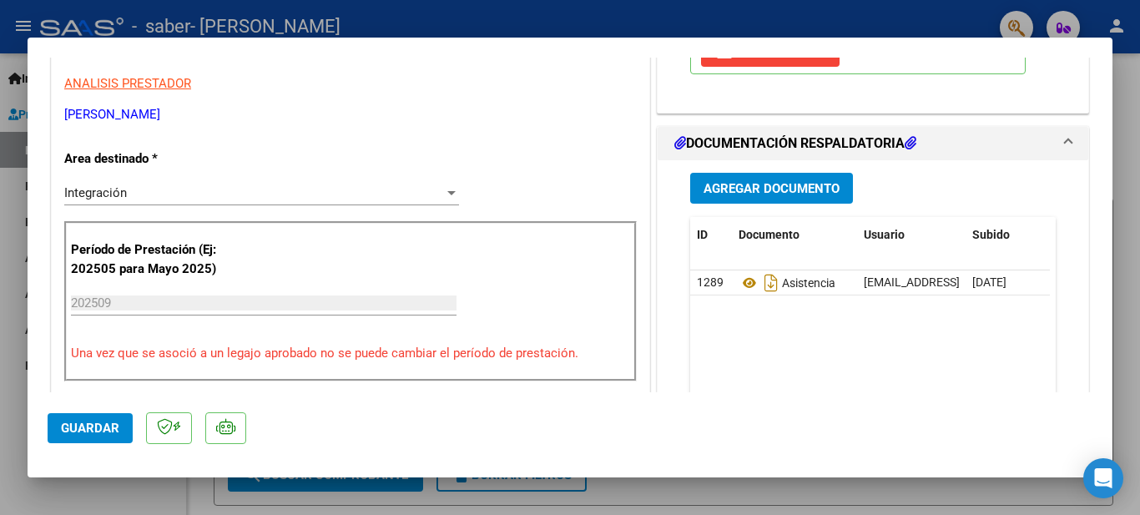
click at [8, 325] on div at bounding box center [570, 257] width 1140 height 515
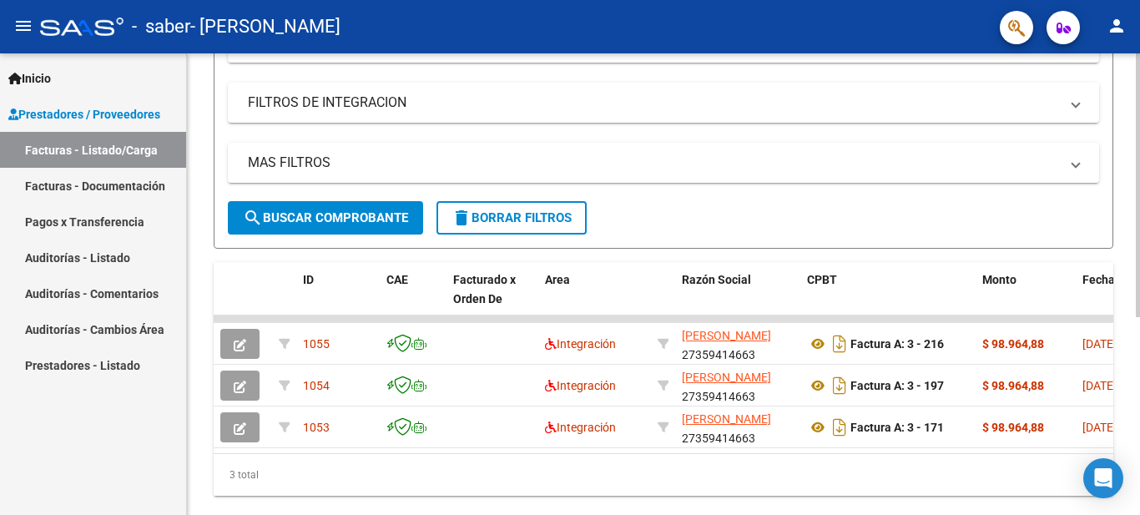
scroll to position [347, 0]
